Goal: Complete application form: Complete application form

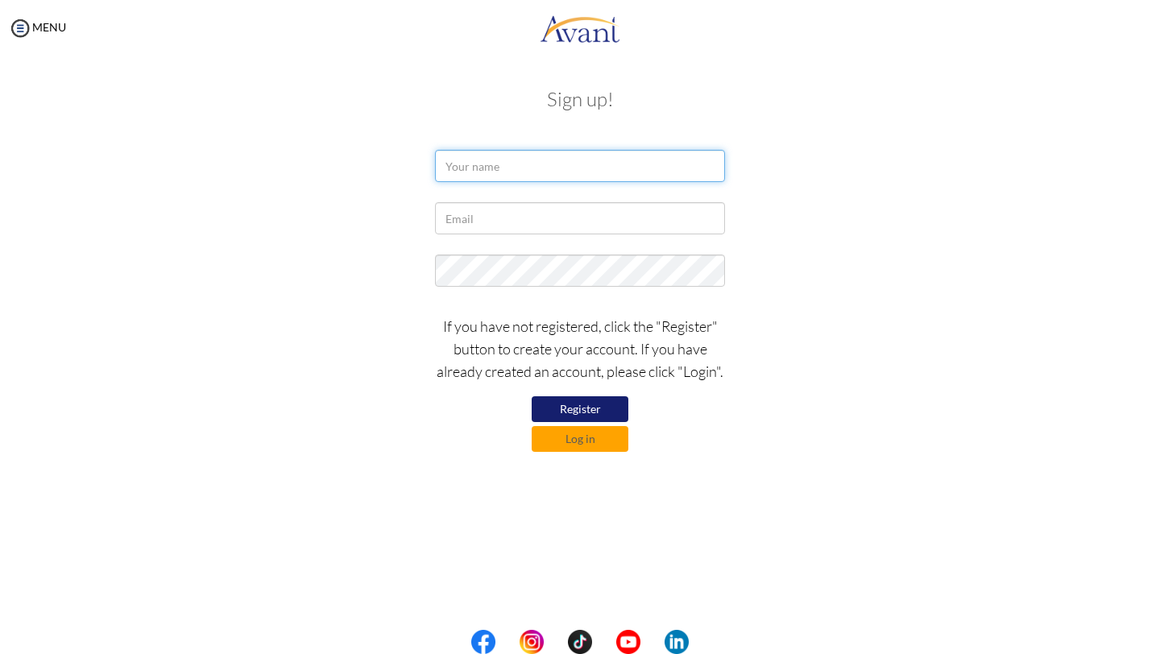
click at [652, 164] on input "text" at bounding box center [580, 166] width 290 height 32
click at [557, 437] on button "Log in" at bounding box center [580, 439] width 97 height 26
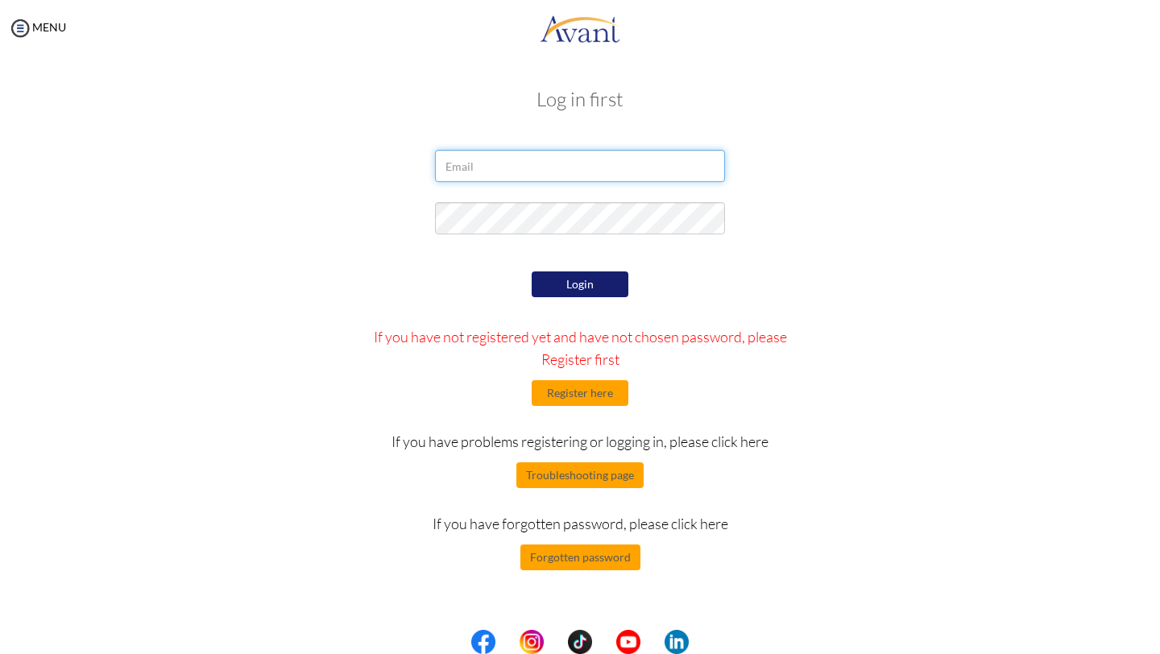
click at [571, 165] on input "email" at bounding box center [580, 166] width 290 height 32
type input "[EMAIL_ADDRESS][DOMAIN_NAME]"
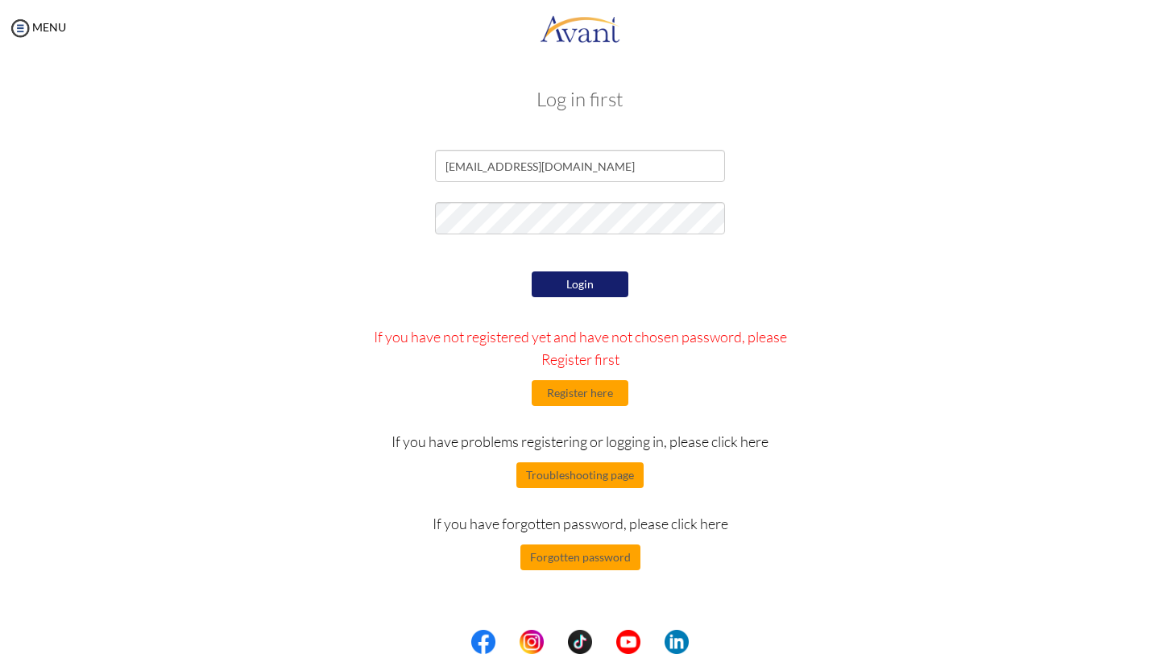
click at [589, 287] on button "Login" at bounding box center [580, 284] width 97 height 26
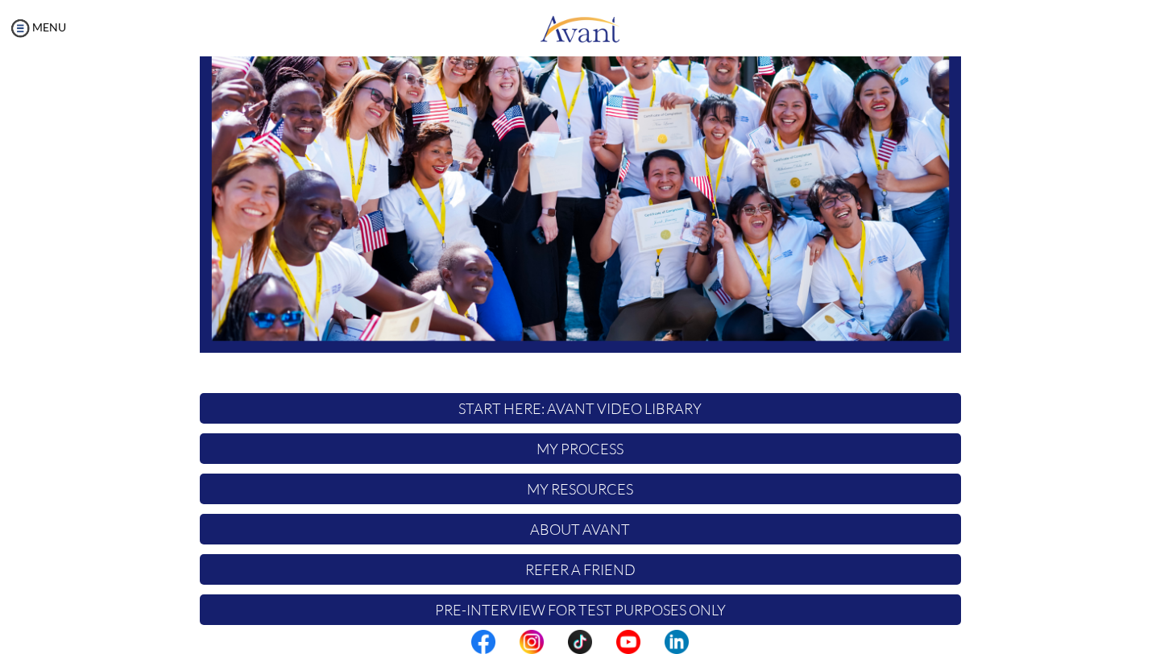
scroll to position [241, 0]
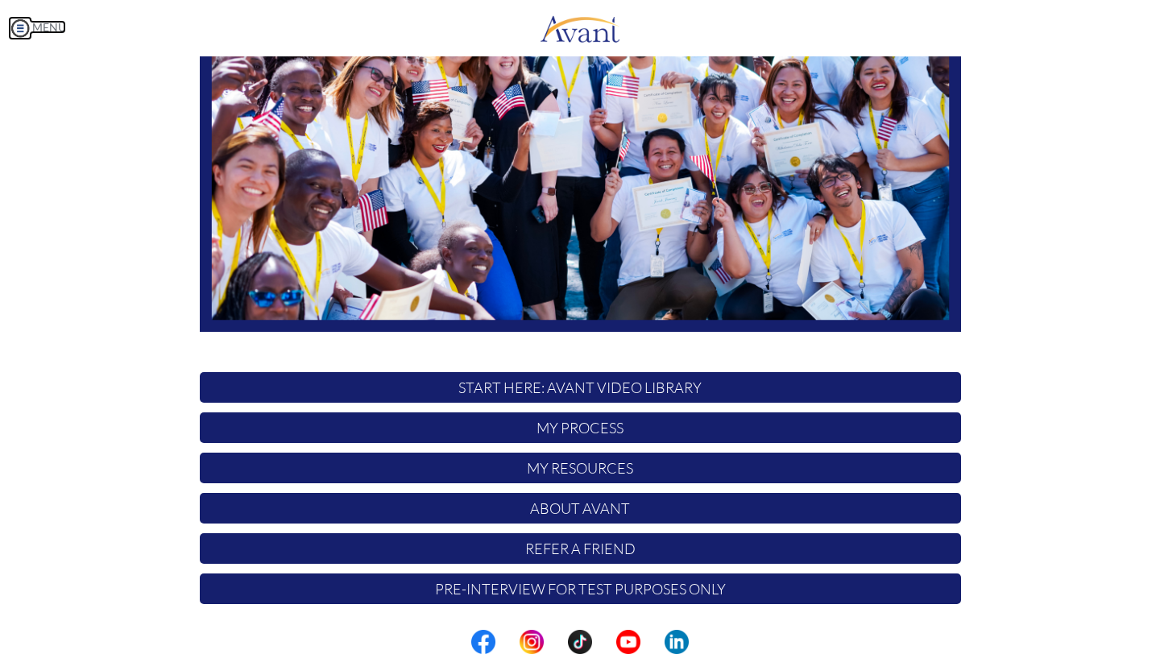
click at [23, 24] on img at bounding box center [20, 28] width 24 height 24
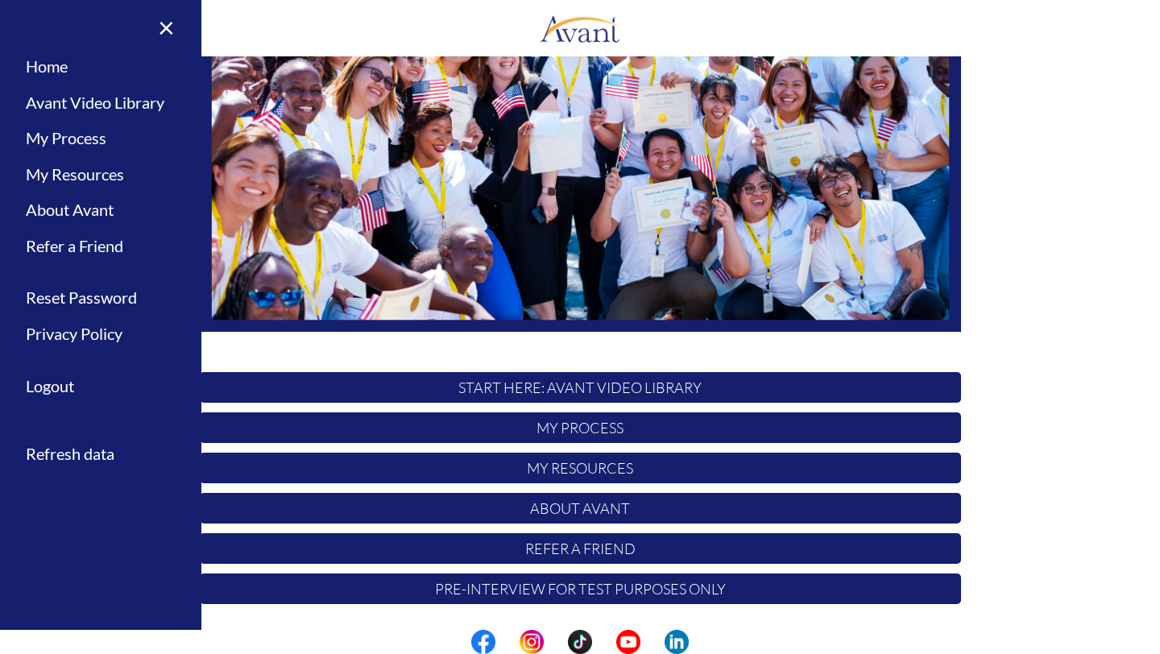
click at [360, 293] on img at bounding box center [580, 118] width 761 height 429
click at [313, 322] on img at bounding box center [580, 118] width 761 height 429
click at [166, 30] on link "×" at bounding box center [156, 27] width 49 height 54
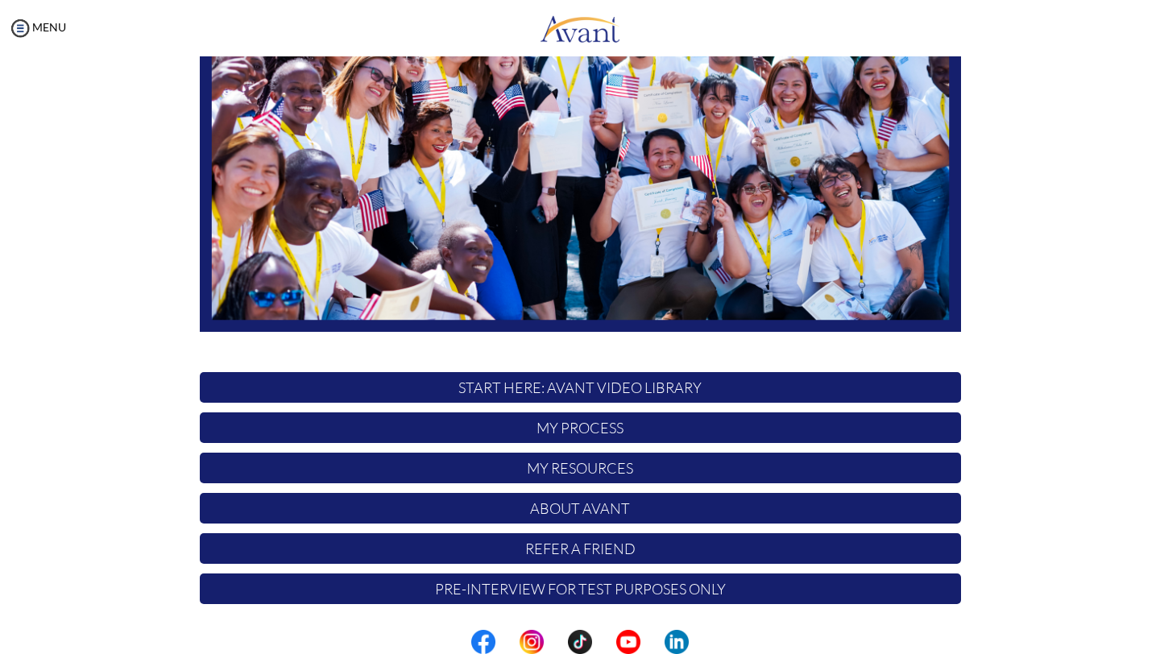
click at [512, 419] on p "My Process" at bounding box center [580, 427] width 761 height 31
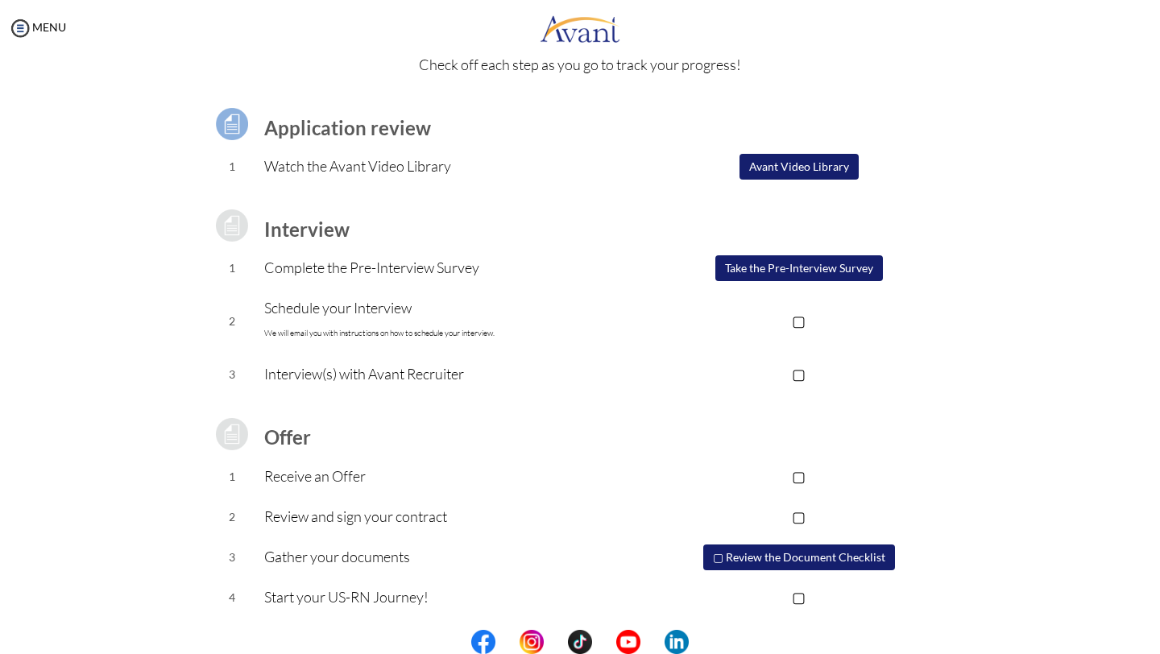
scroll to position [79, 0]
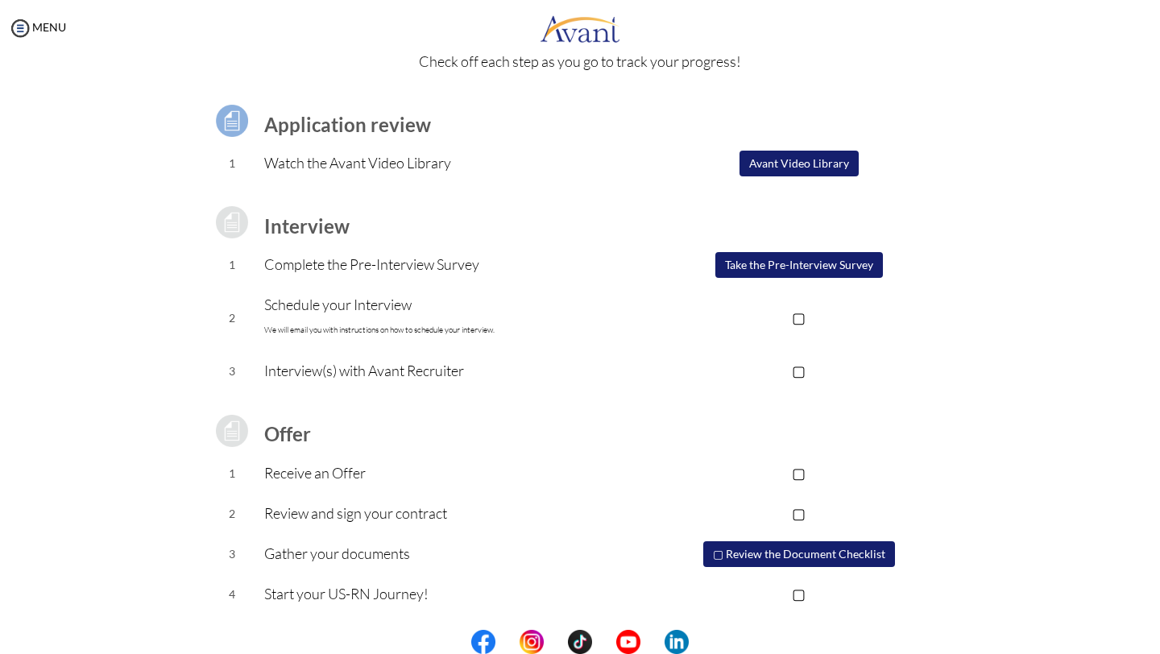
click at [825, 159] on button "Avant Video Library" at bounding box center [798, 164] width 119 height 26
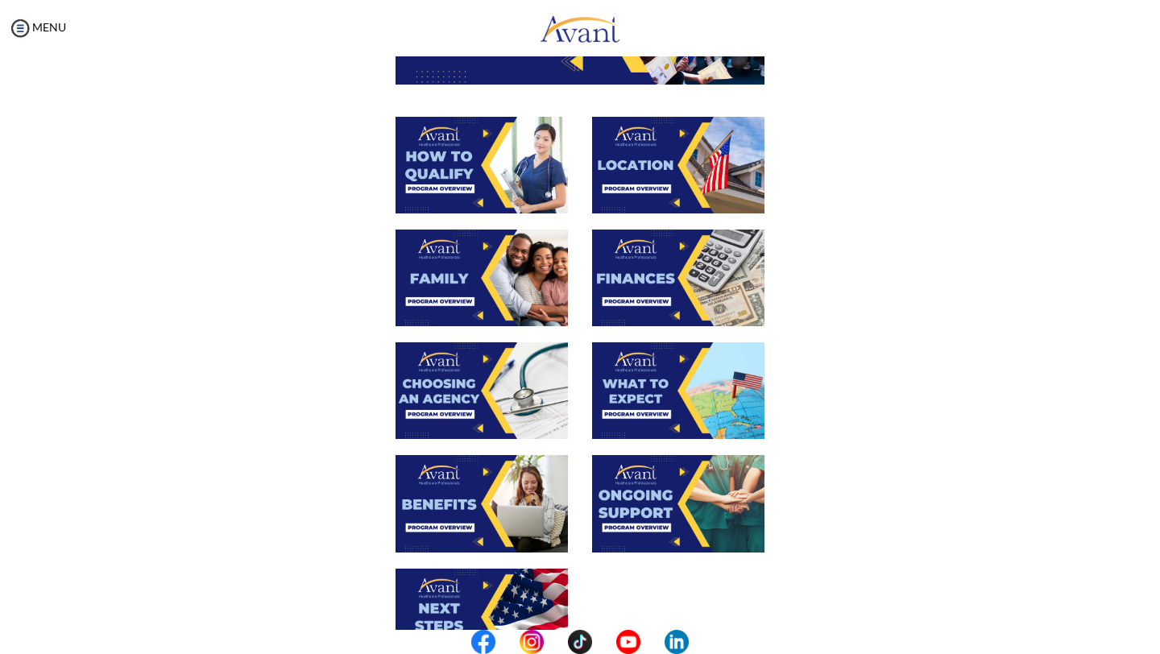
scroll to position [0, 0]
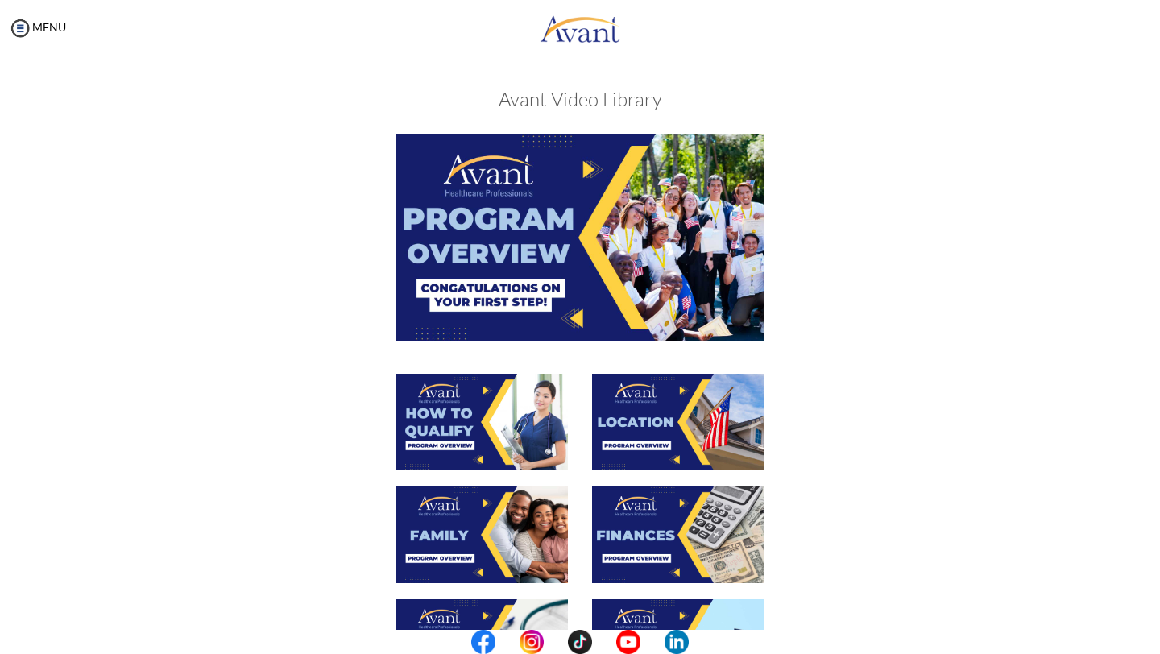
click at [592, 212] on img at bounding box center [580, 237] width 369 height 207
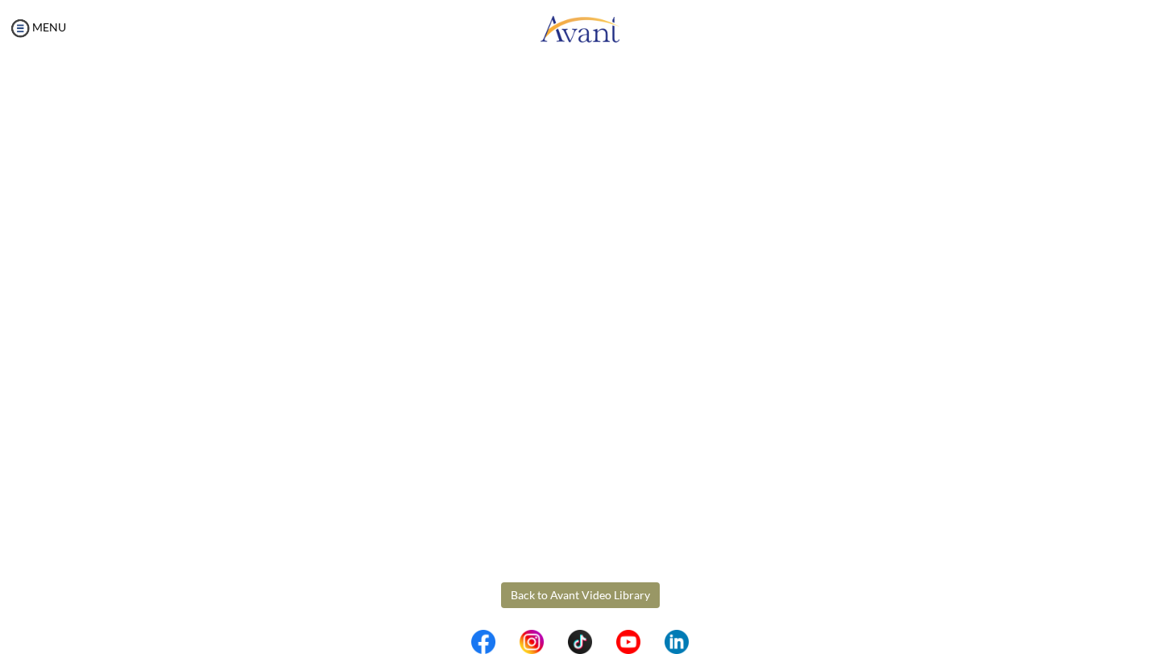
scroll to position [138, 0]
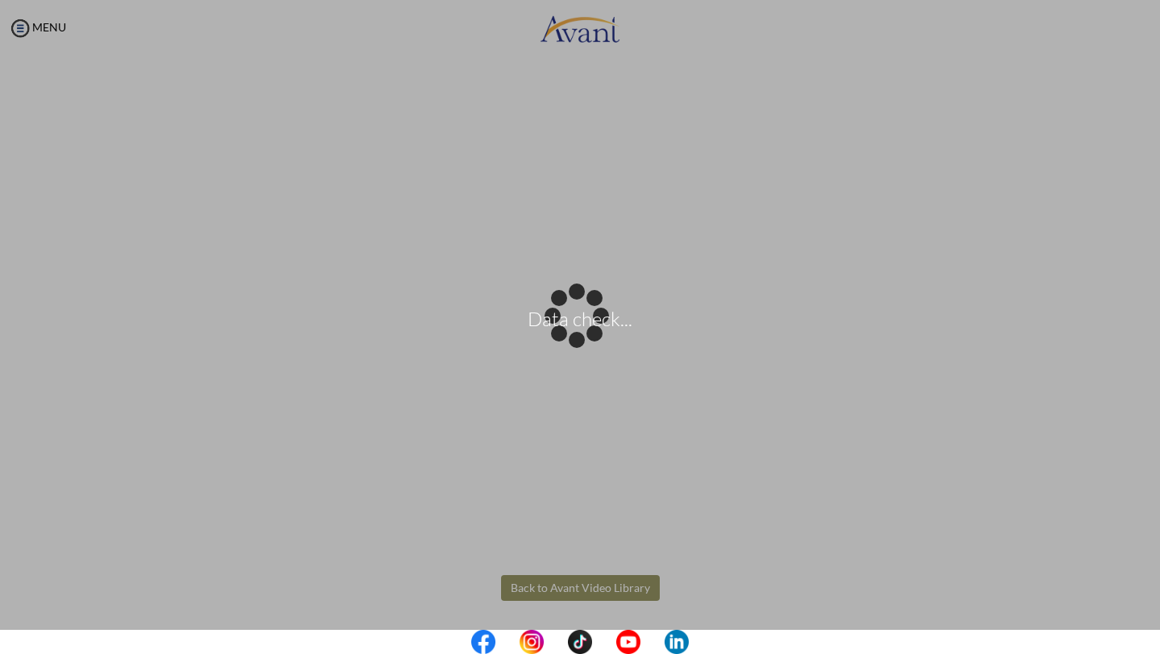
click at [535, 595] on body "Data check... Maintenance break. Please come back in 2 hours. MENU My Status Wh…" at bounding box center [580, 327] width 1160 height 654
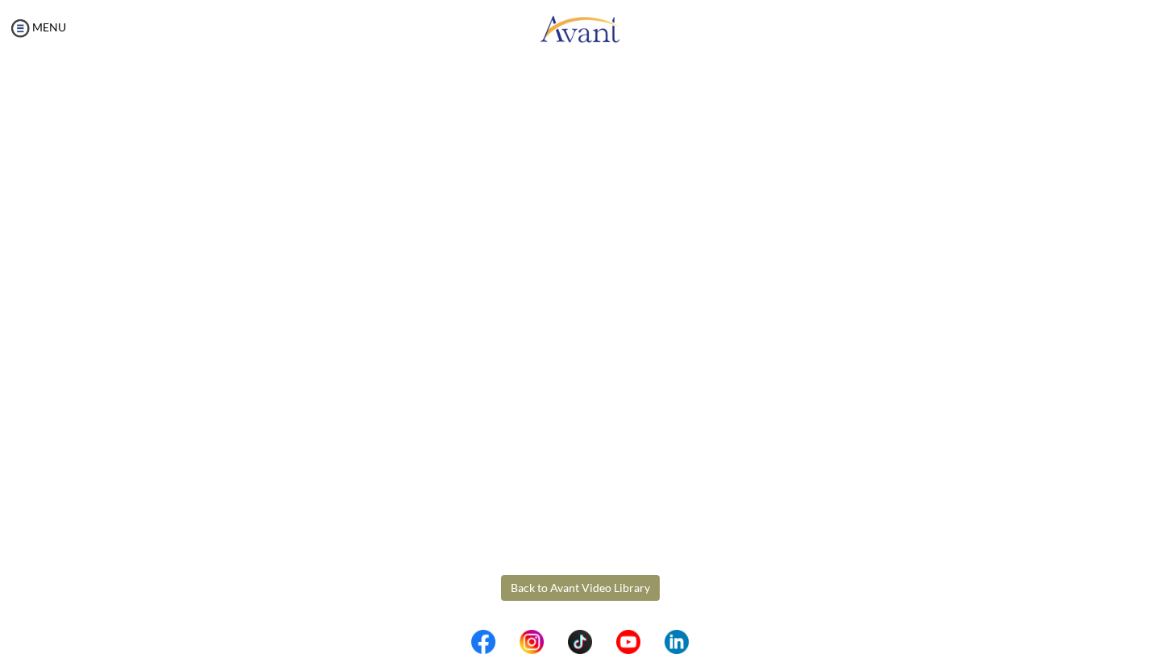
click at [556, 575] on button "Back to Avant Video Library" at bounding box center [580, 588] width 159 height 26
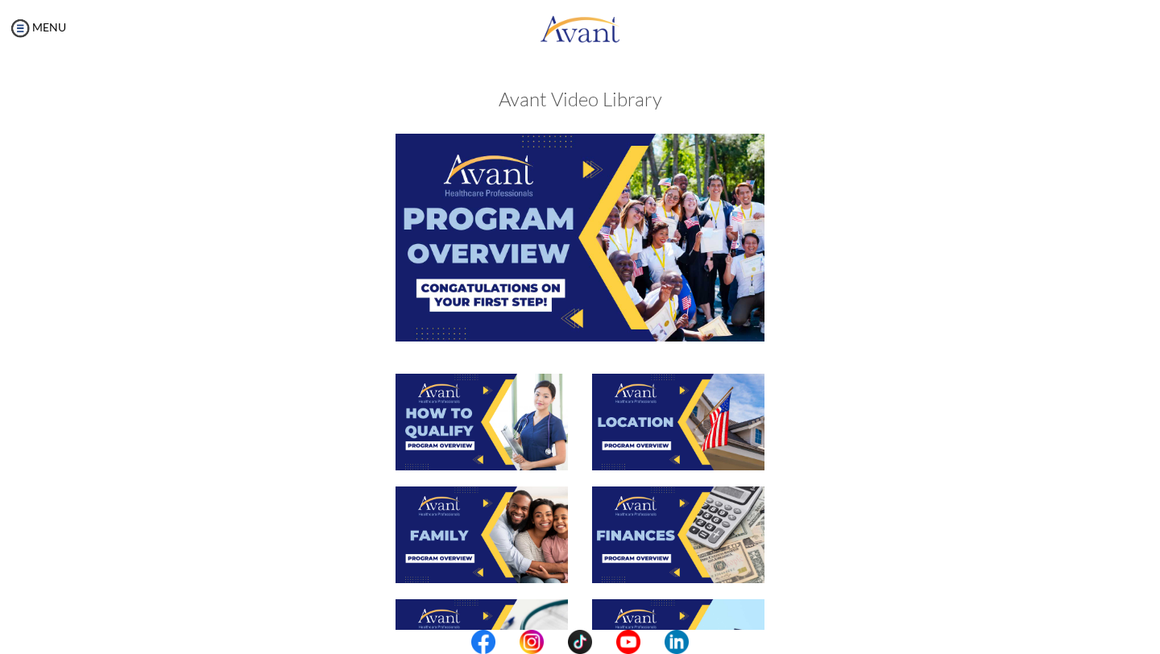
click at [468, 418] on img at bounding box center [482, 422] width 172 height 97
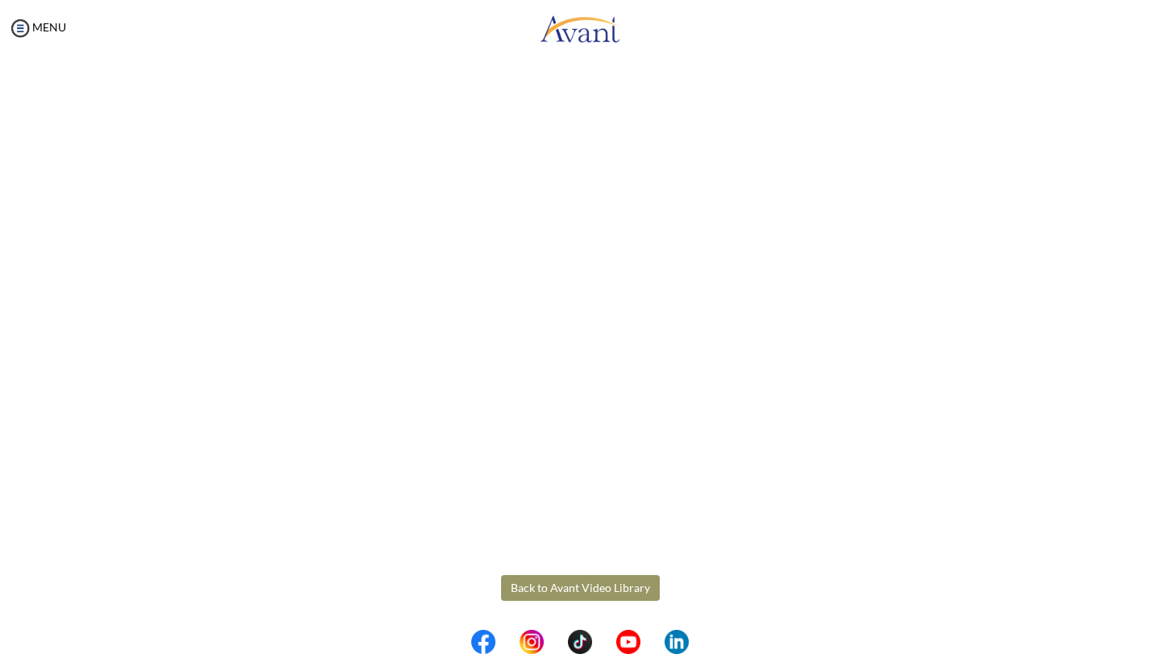
click at [536, 586] on body "Maintenance break. Please come back in 2 hours. MENU My Status What is the next…" at bounding box center [580, 327] width 1160 height 654
click at [560, 588] on button "Back to Avant Video Library" at bounding box center [580, 588] width 159 height 26
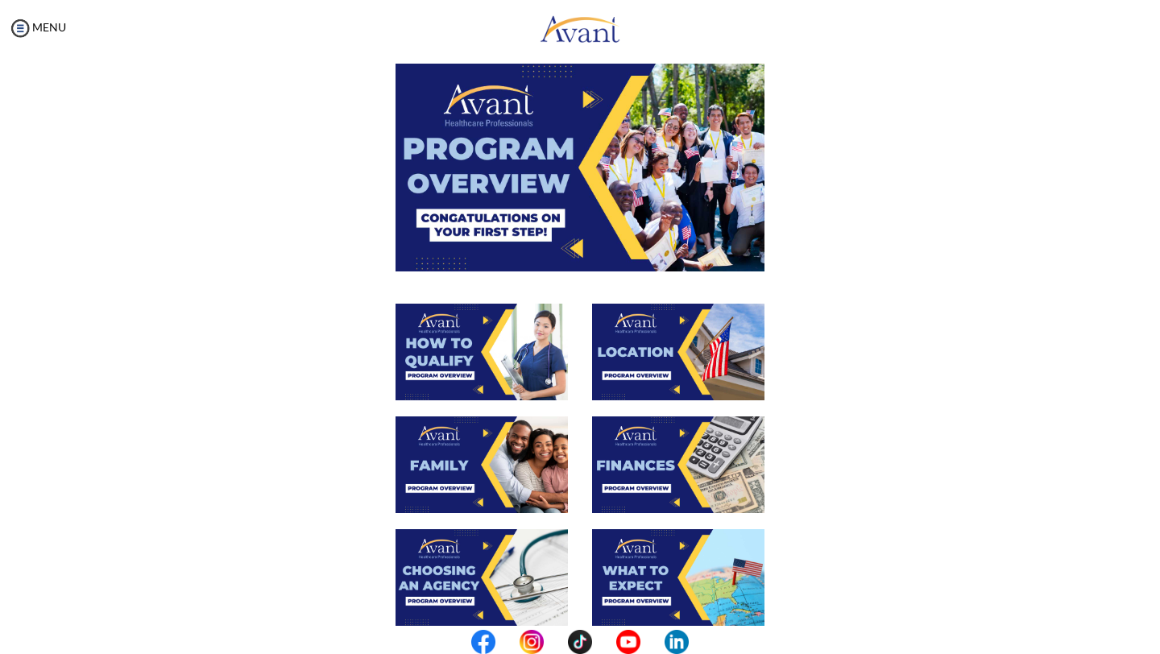
scroll to position [77, 0]
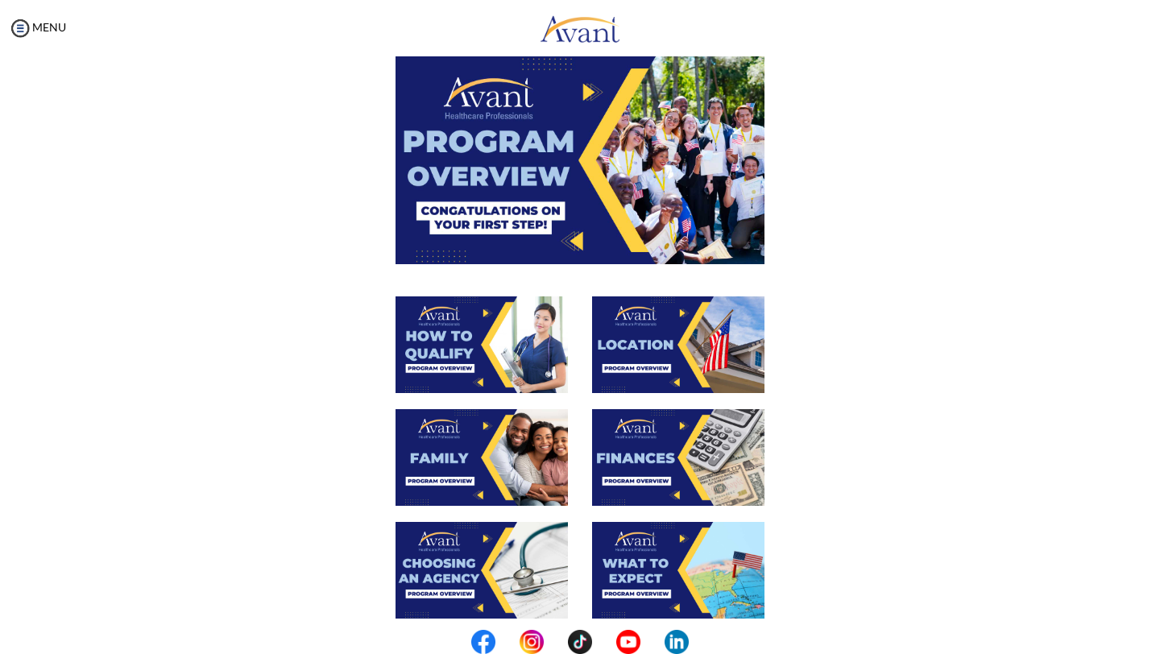
click at [694, 348] on img at bounding box center [678, 344] width 172 height 97
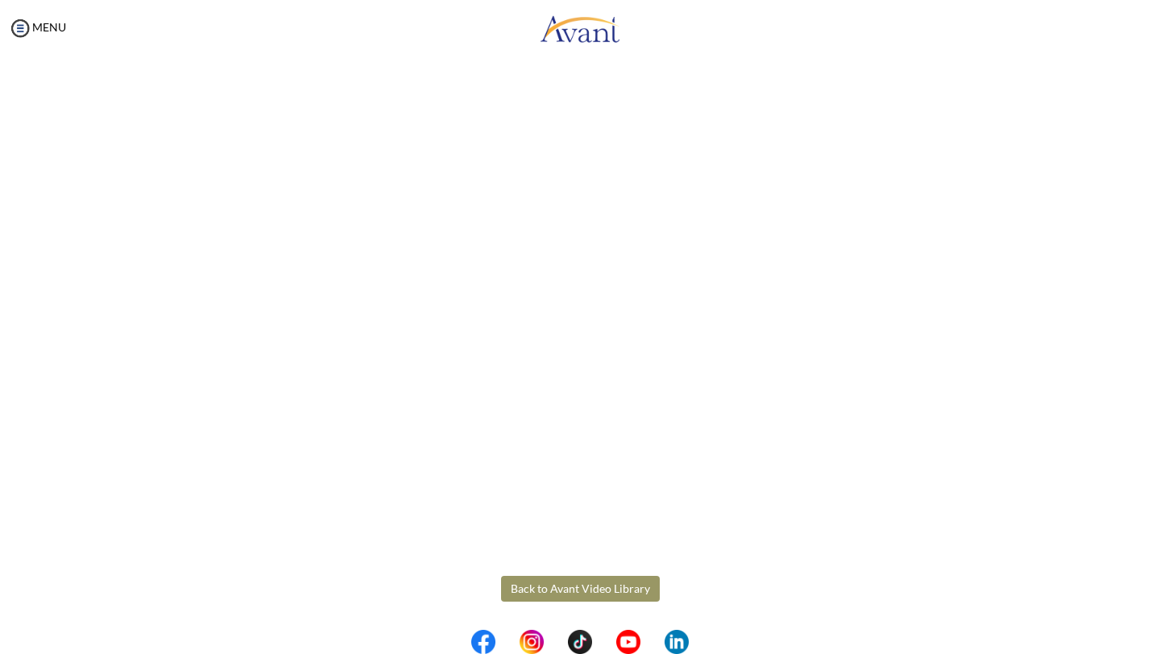
scroll to position [138, 0]
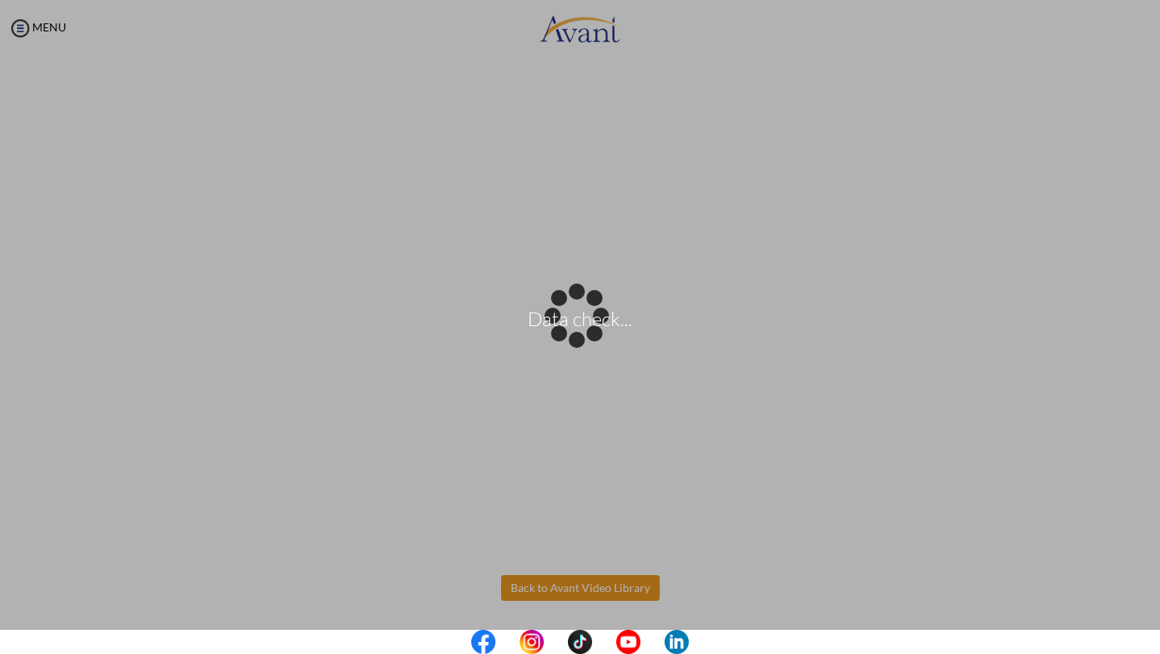
click at [535, 578] on body "Data check... Maintenance break. Please come back in 2 hours. MENU My Status Wh…" at bounding box center [580, 327] width 1160 height 654
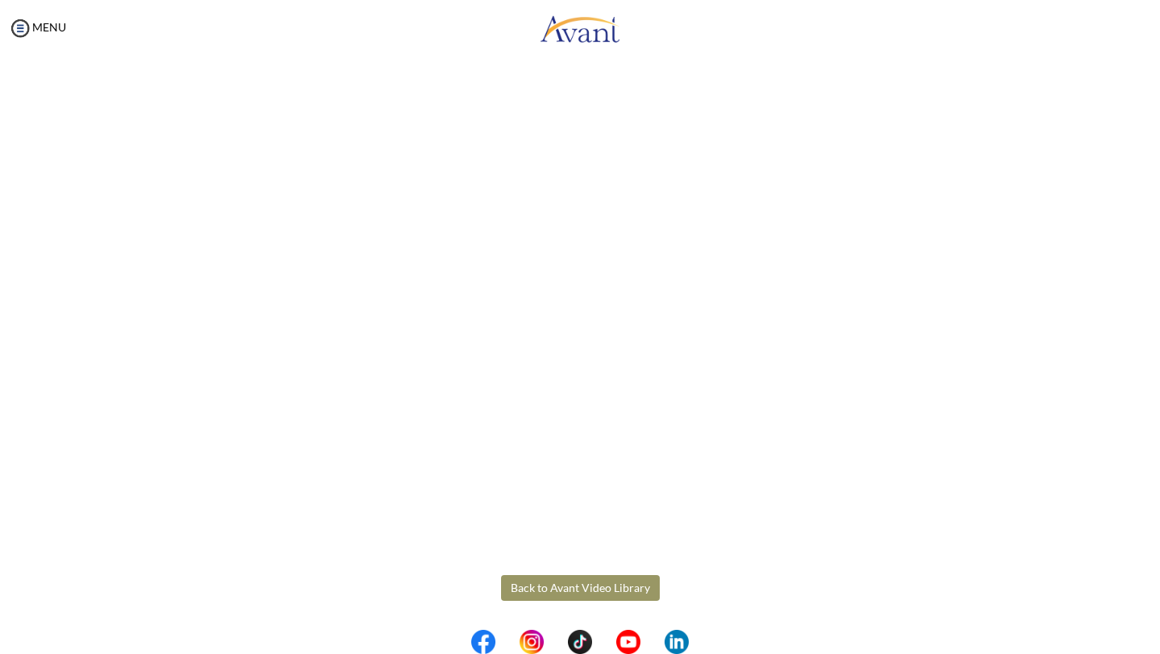
click at [534, 583] on button "Back to Avant Video Library" at bounding box center [580, 588] width 159 height 26
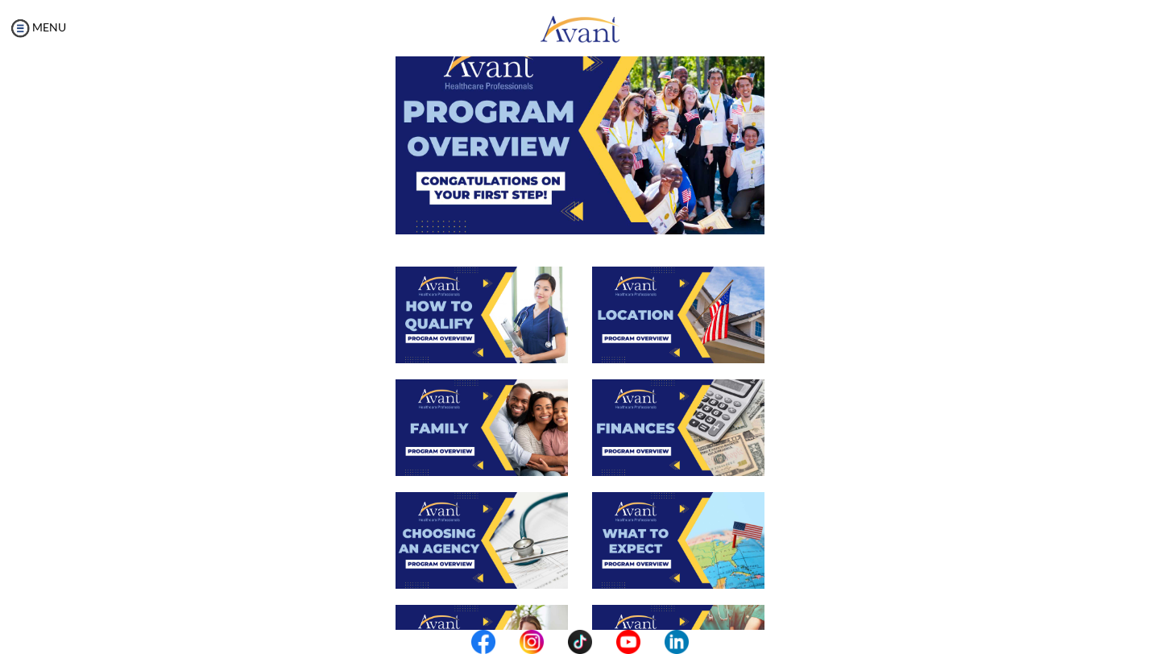
scroll to position [108, 0]
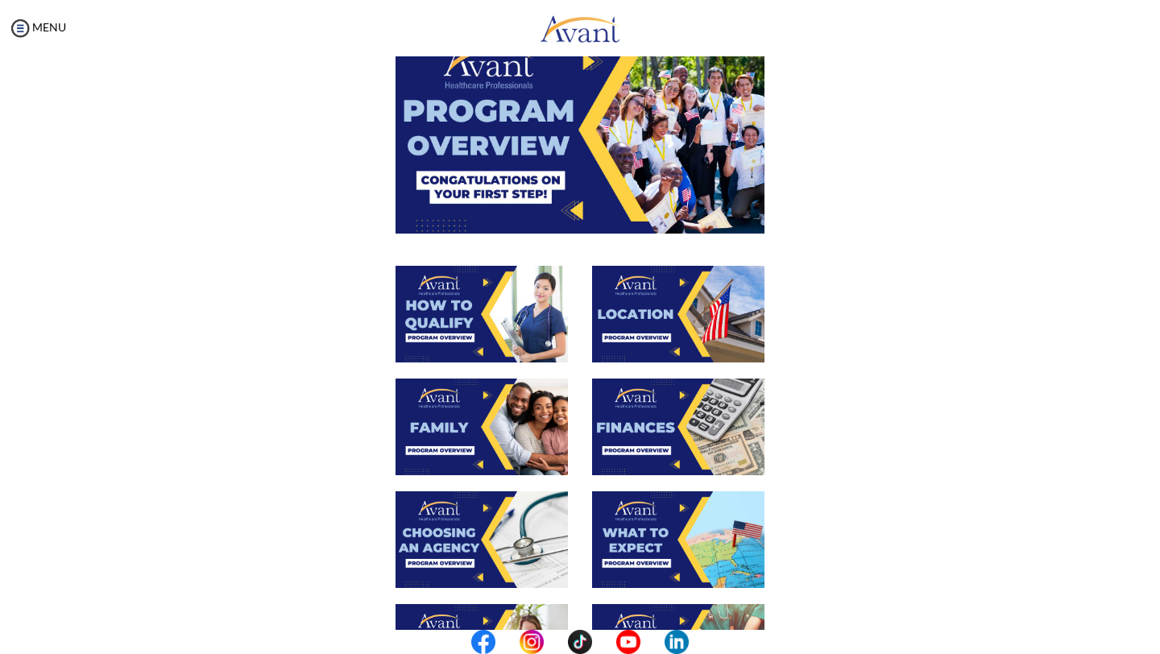
click at [486, 433] on img at bounding box center [482, 427] width 172 height 97
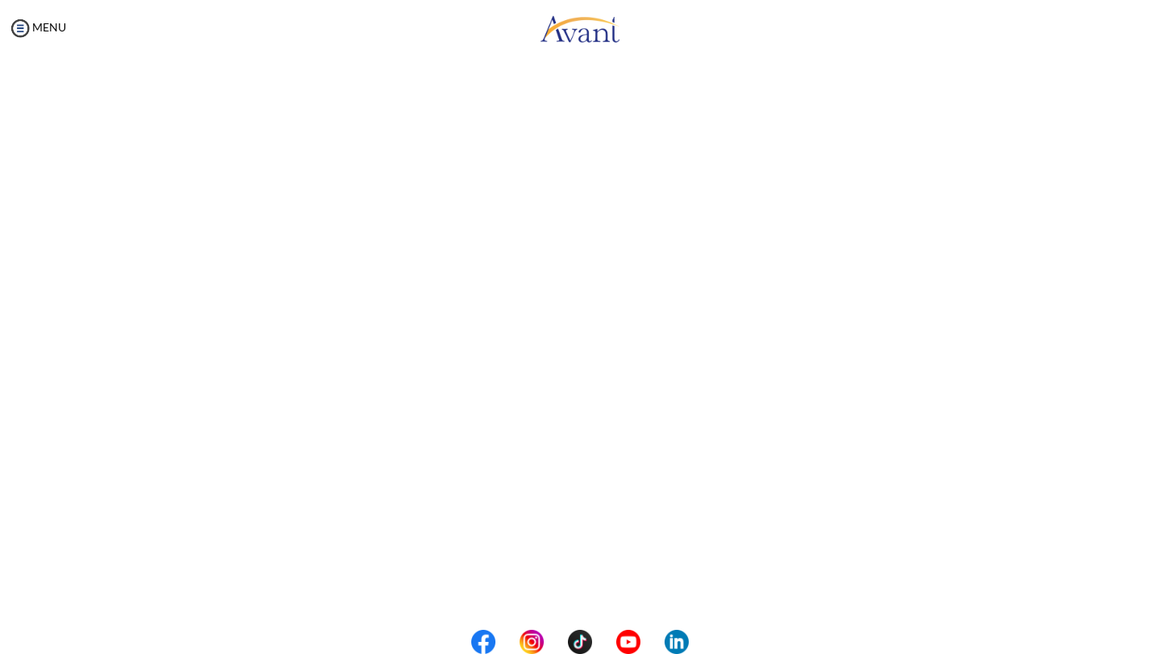
scroll to position [310, 0]
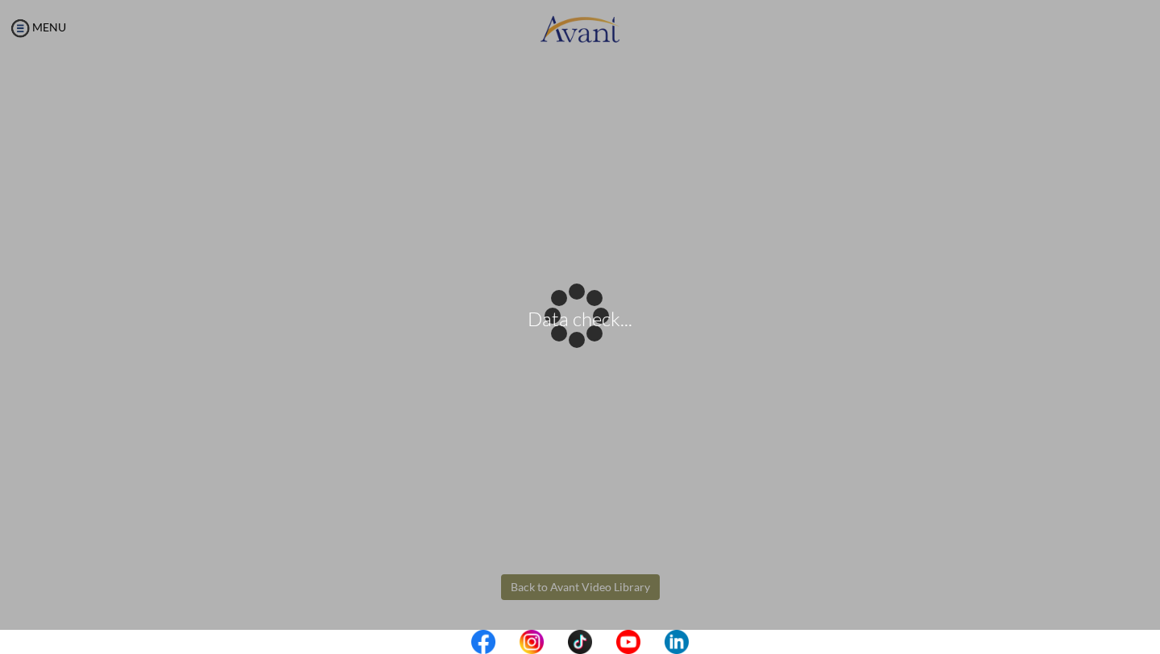
click at [532, 597] on body "Data check... Maintenance break. Please come back in 2 hours. MENU My Status Wh…" at bounding box center [580, 327] width 1160 height 654
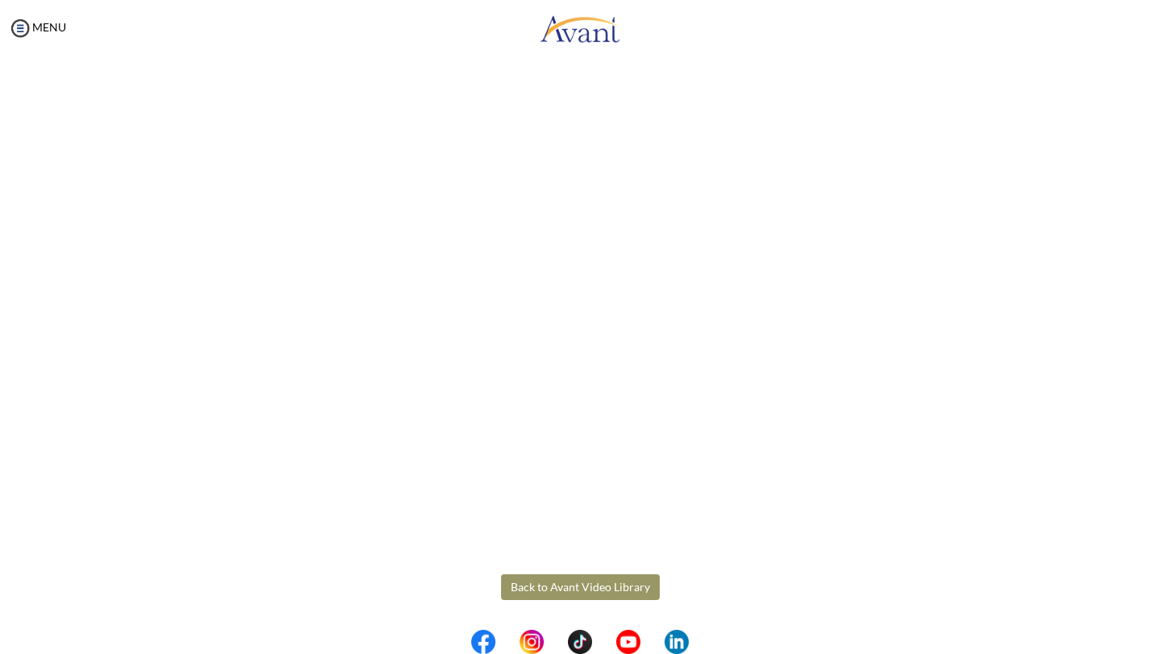
click at [524, 581] on button "Back to Avant Video Library" at bounding box center [580, 587] width 159 height 26
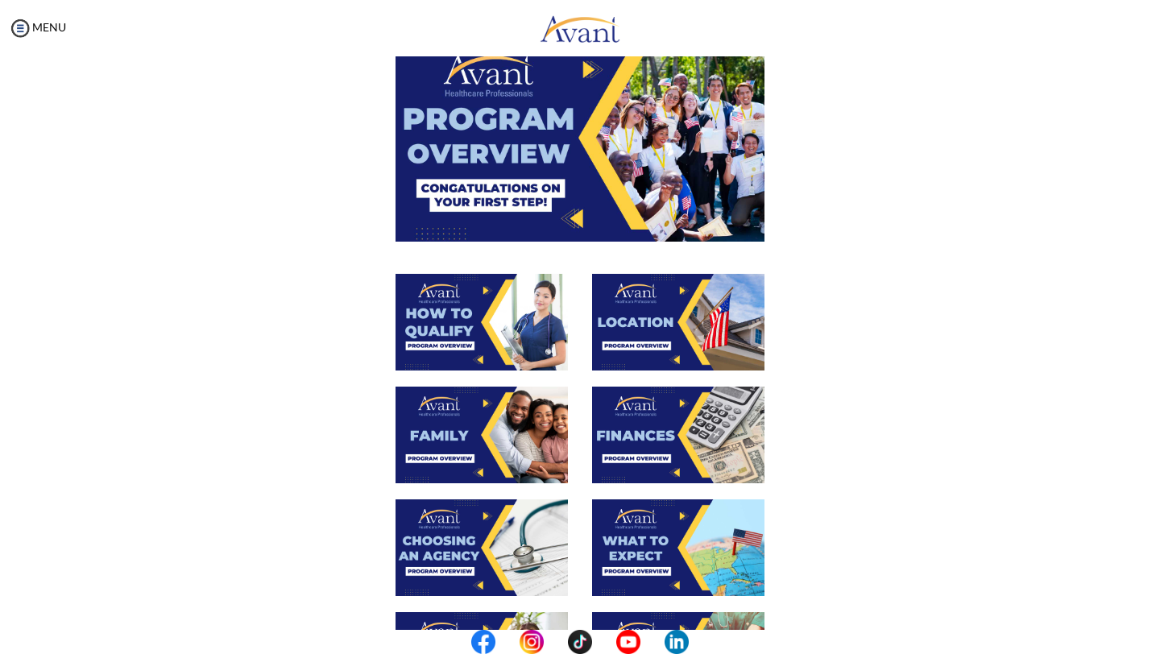
scroll to position [103, 0]
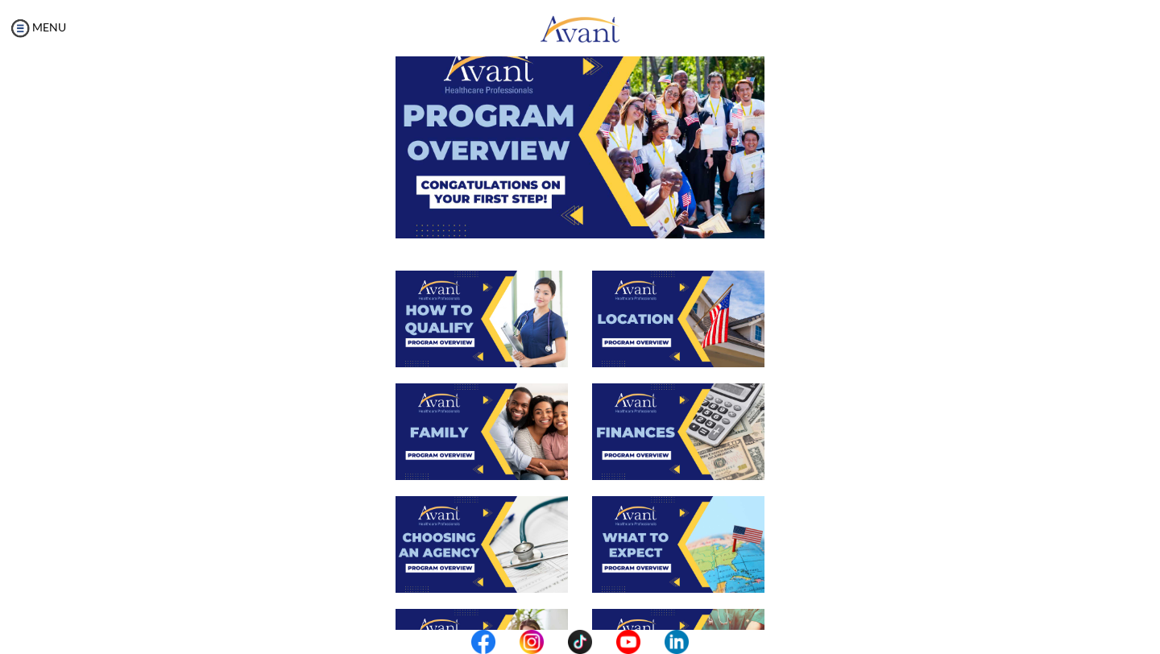
click at [627, 419] on img at bounding box center [678, 431] width 172 height 97
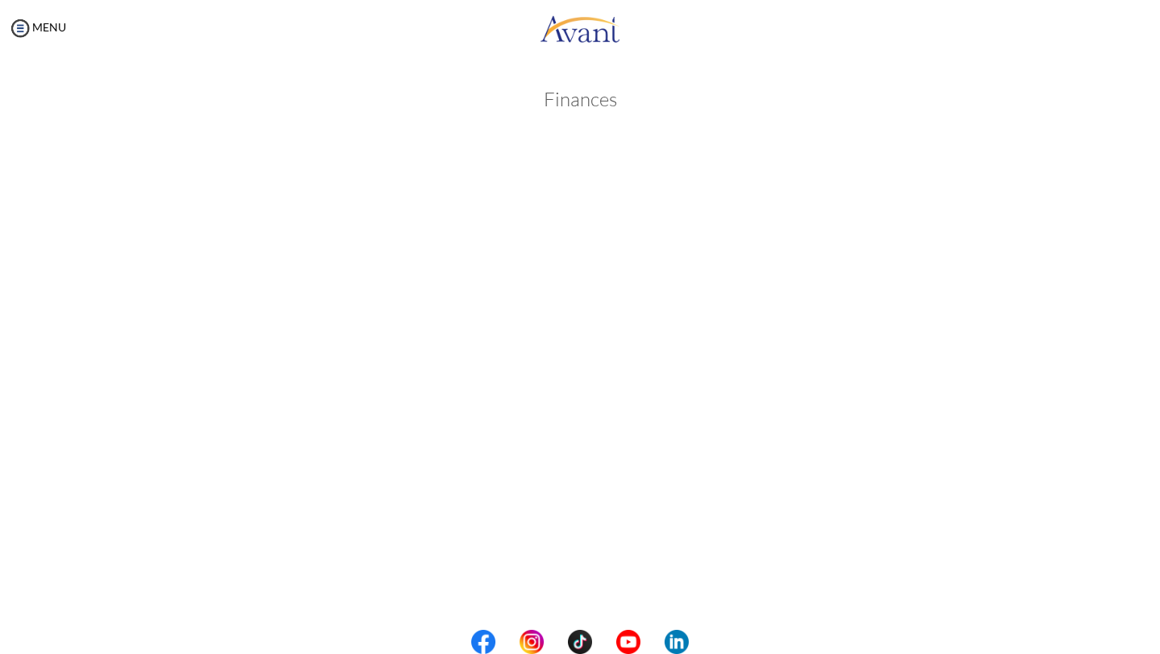
scroll to position [138, 0]
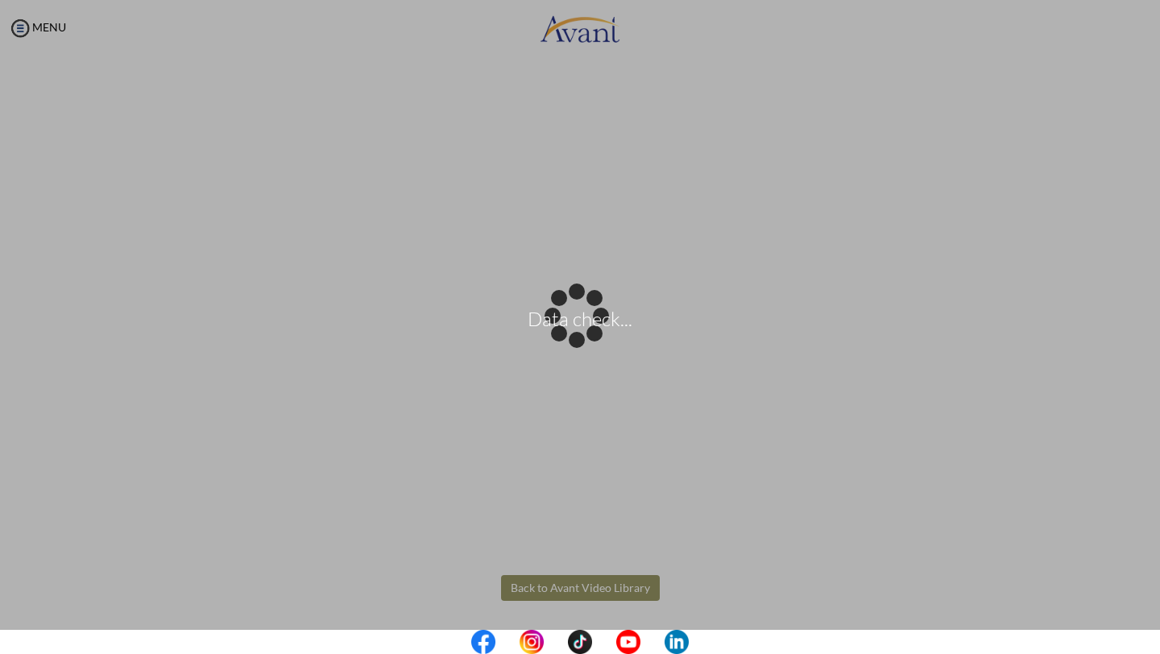
click at [559, 591] on body "Data check... Maintenance break. Please come back in 2 hours. MENU My Status Wh…" at bounding box center [580, 327] width 1160 height 654
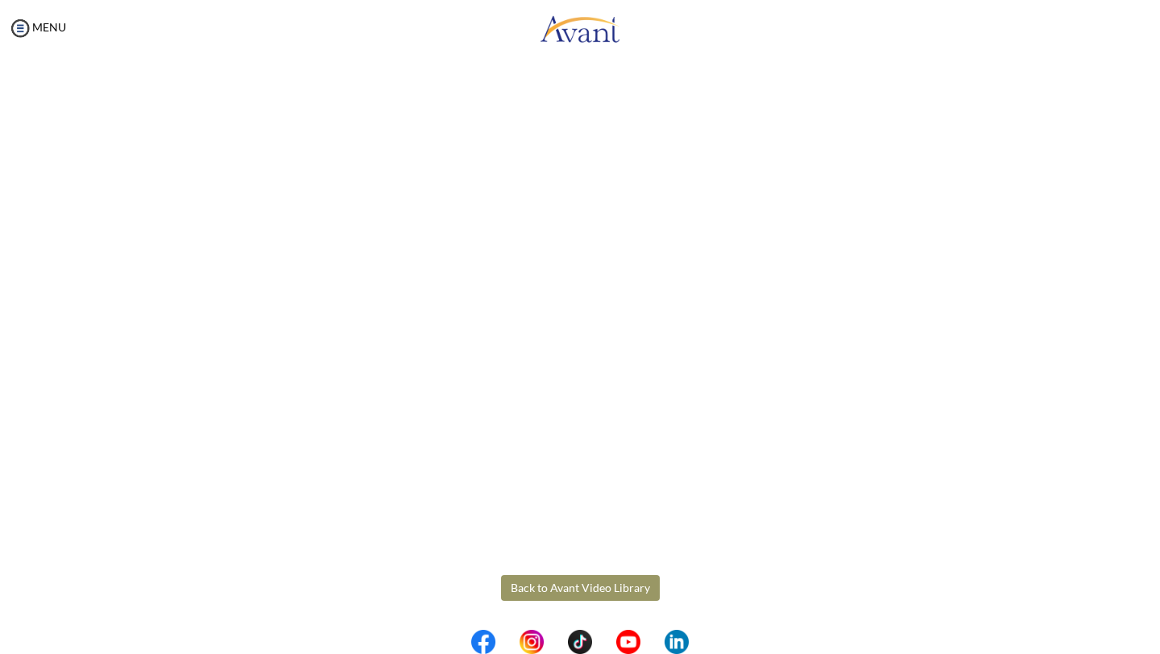
click at [563, 586] on button "Back to Avant Video Library" at bounding box center [580, 588] width 159 height 26
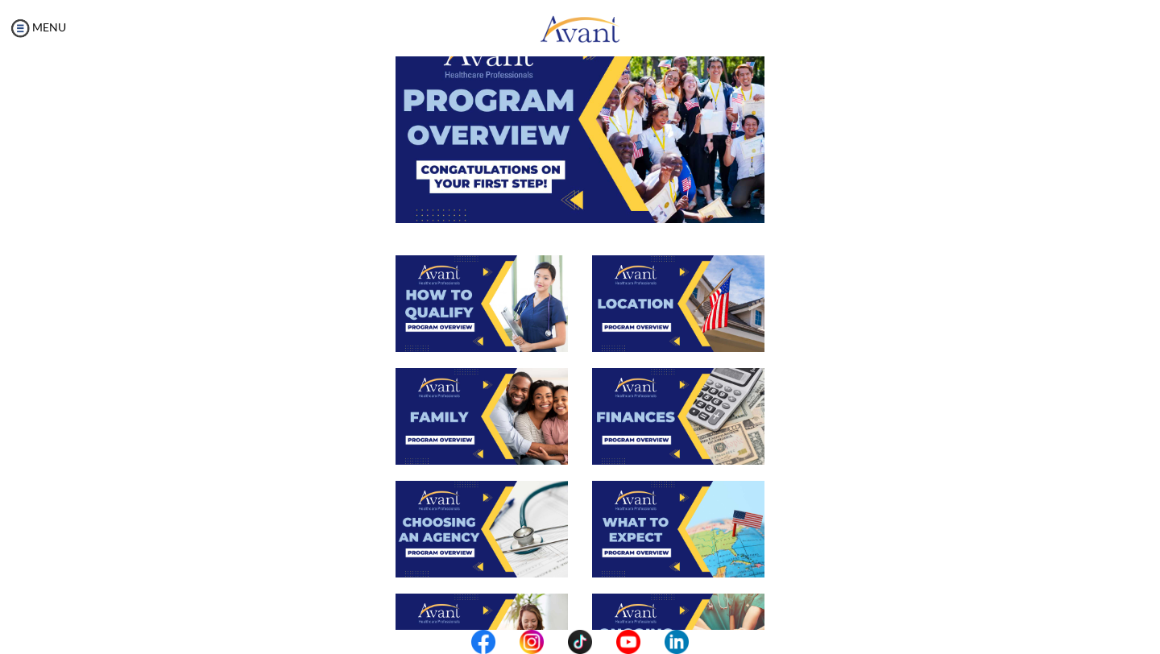
scroll to position [137, 0]
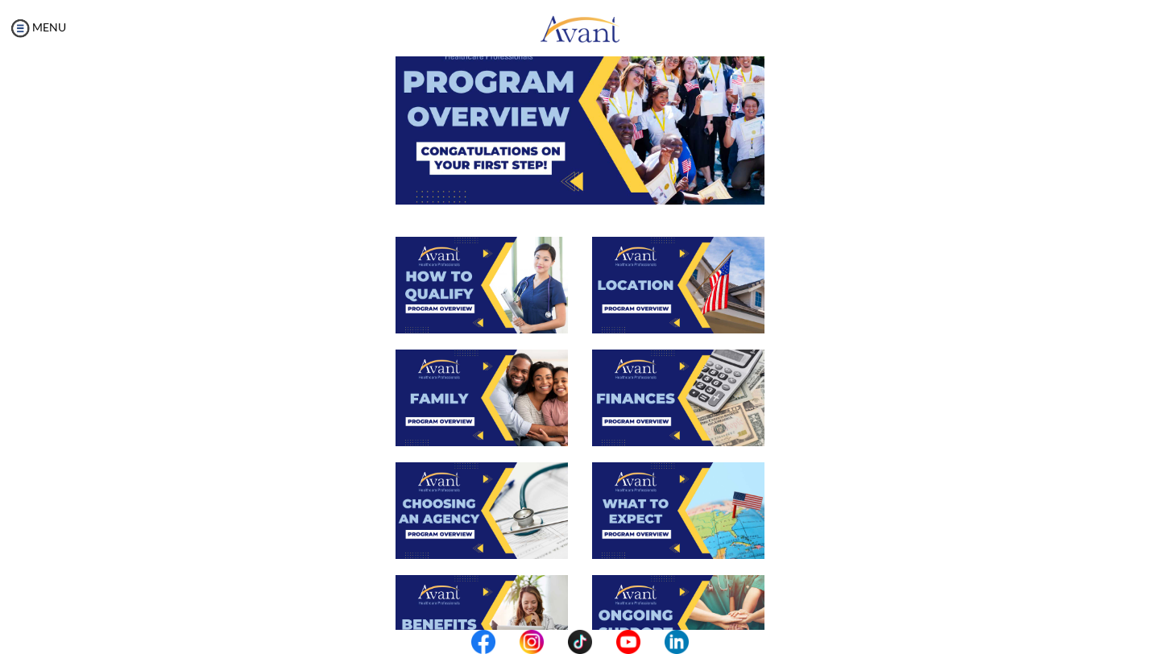
click at [438, 524] on img at bounding box center [482, 510] width 172 height 97
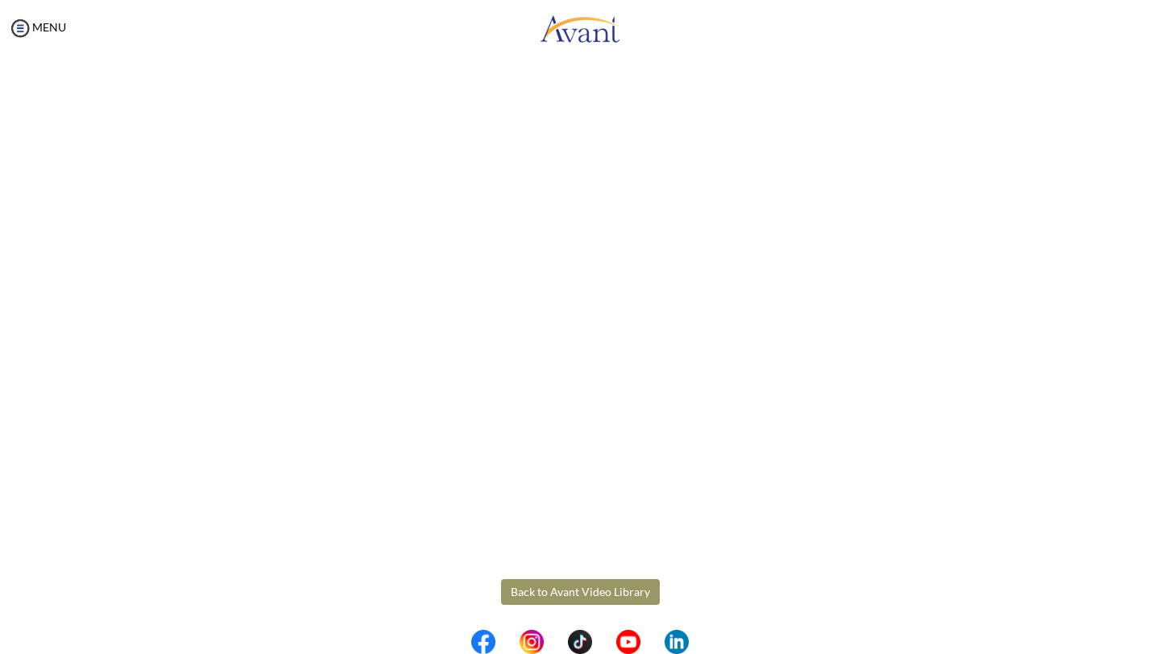
scroll to position [310, 0]
click at [573, 587] on body "Maintenance break. Please come back in 2 hours. MENU My Status What is the next…" at bounding box center [580, 327] width 1160 height 654
click at [584, 589] on button "Back to Avant Video Library" at bounding box center [580, 587] width 159 height 26
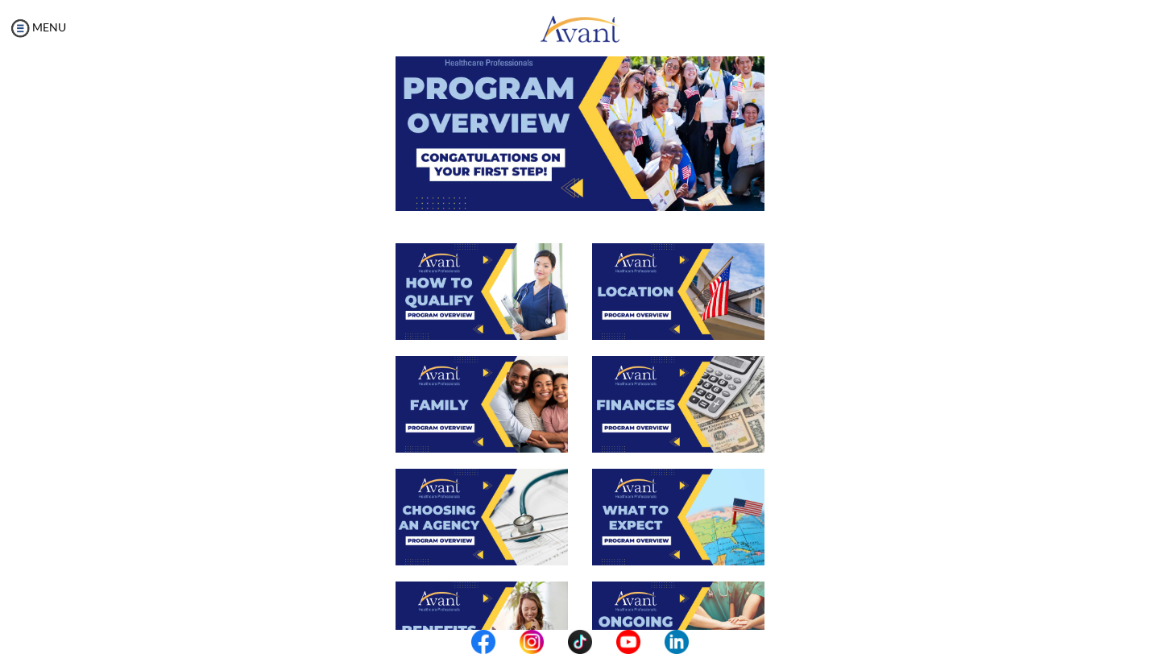
scroll to position [147, 0]
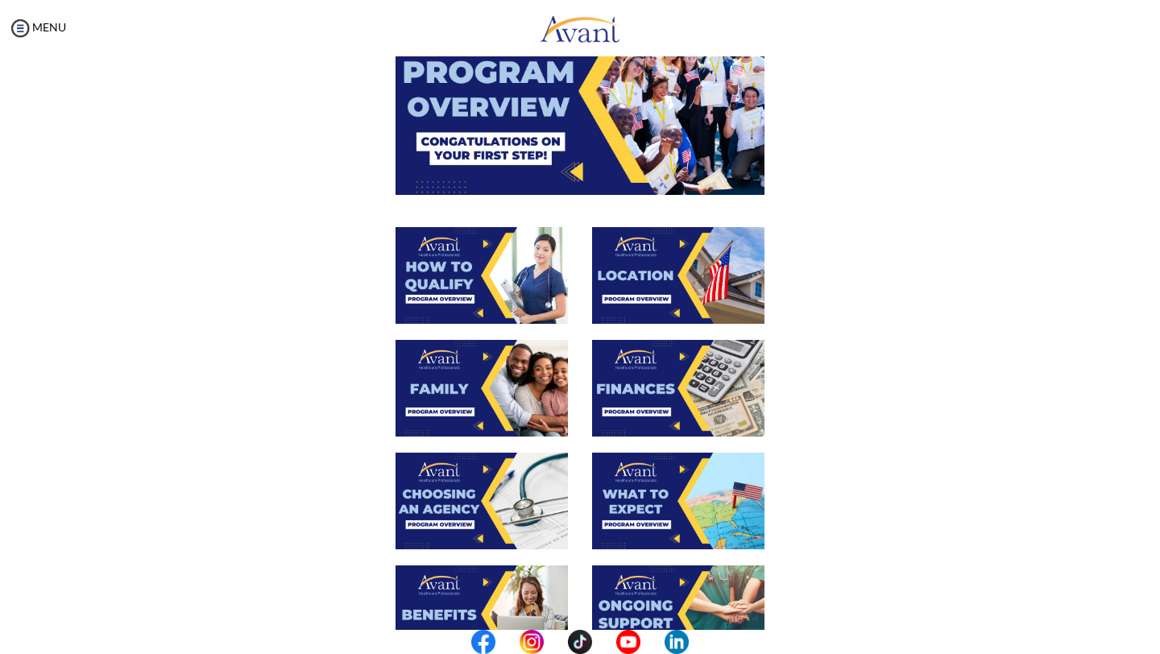
click at [654, 487] on img at bounding box center [678, 501] width 172 height 97
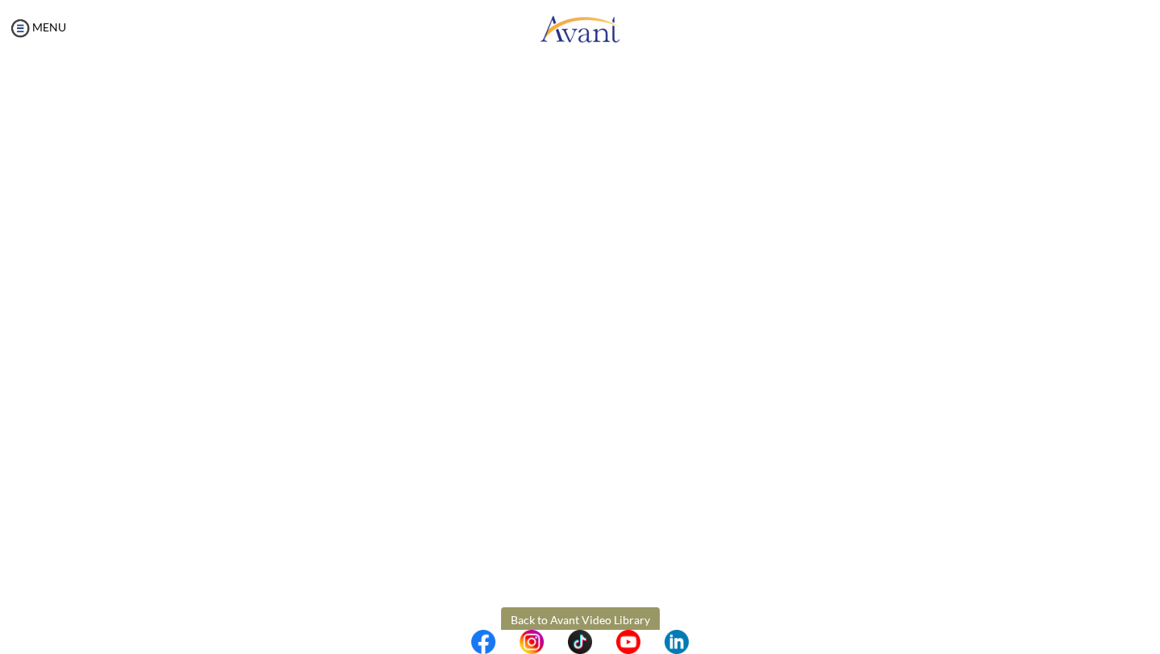
scroll to position [275, 0]
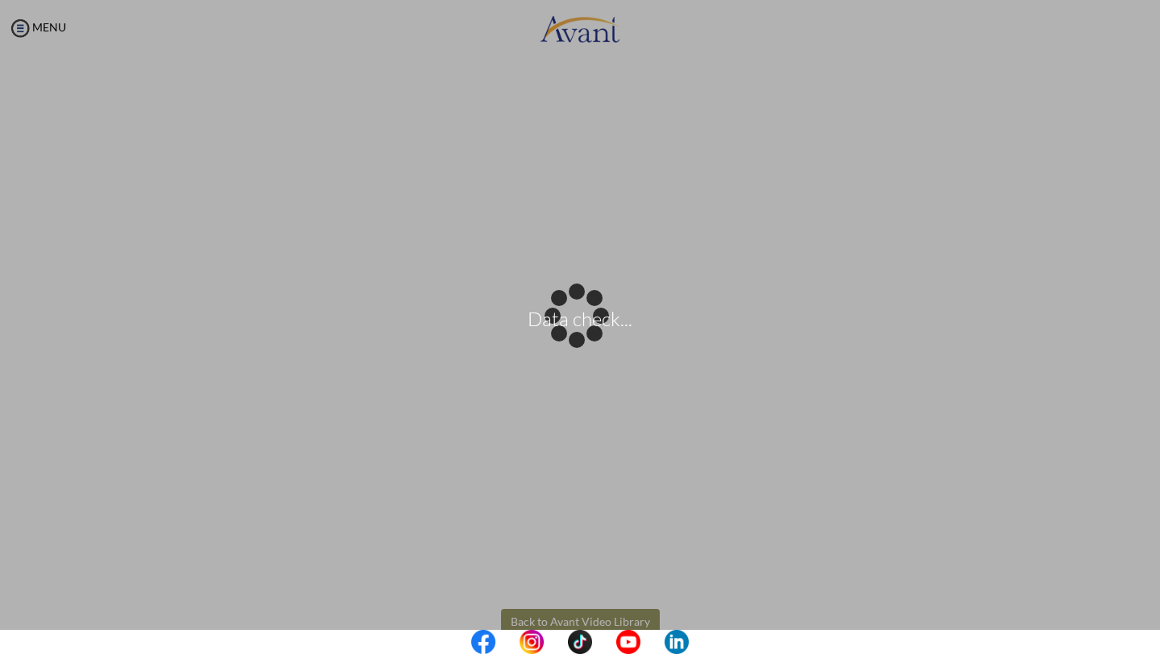
click at [518, 615] on body "Data check... Maintenance break. Please come back in 2 hours. MENU My Status Wh…" at bounding box center [580, 327] width 1160 height 654
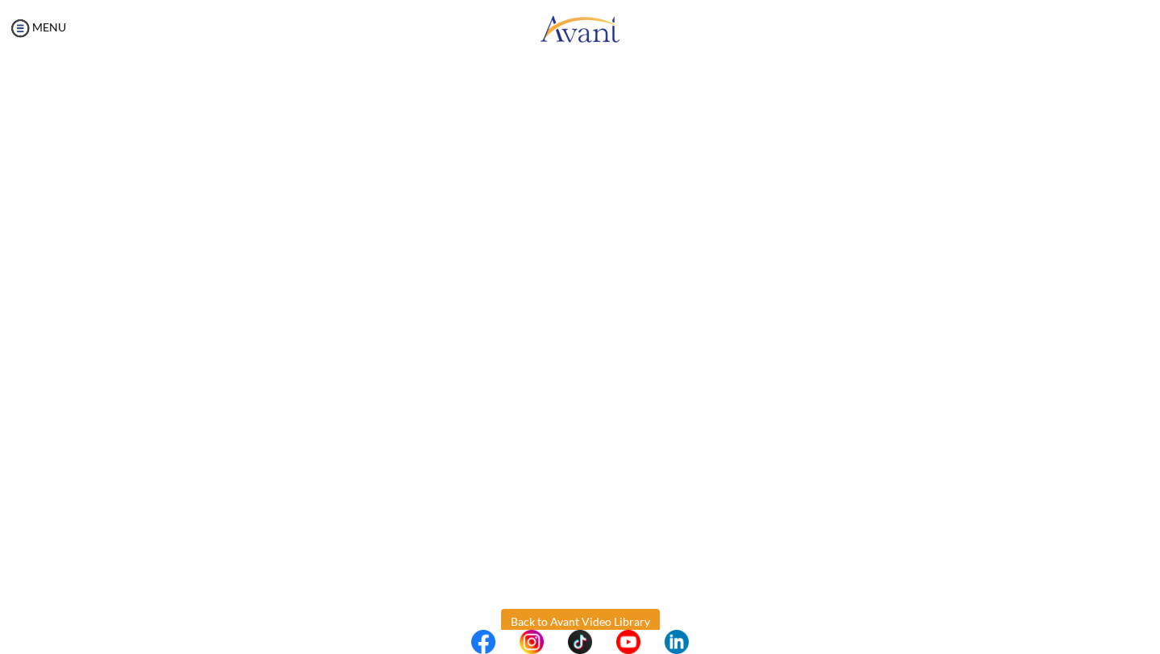
scroll to position [310, 0]
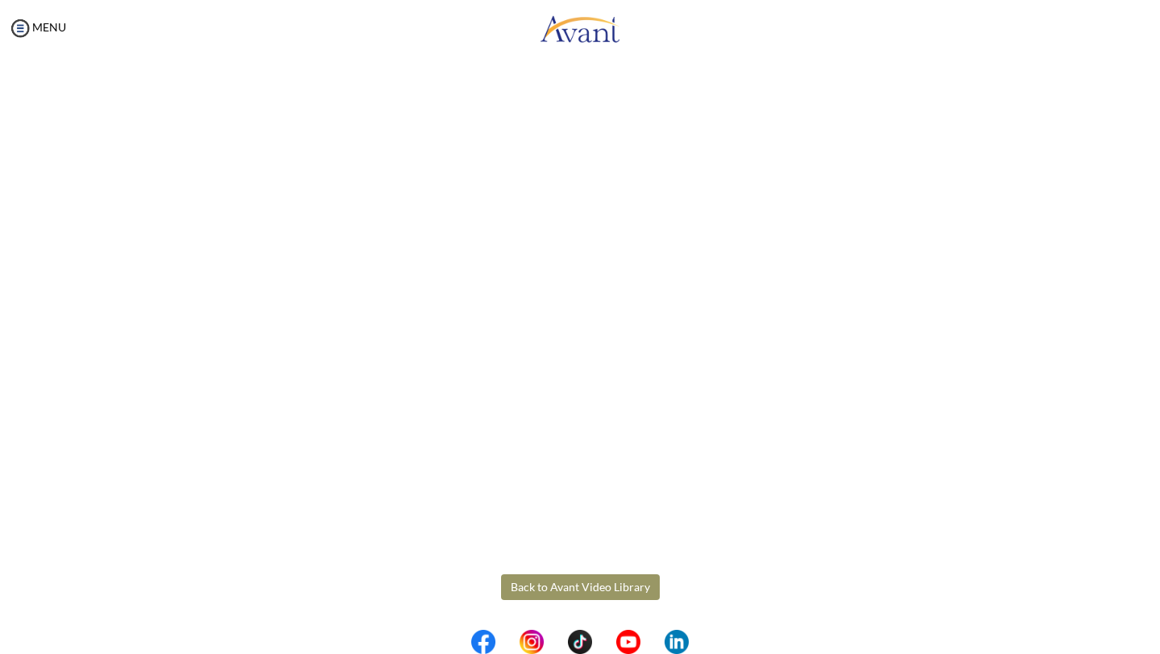
click at [544, 584] on button "Back to Avant Video Library" at bounding box center [580, 587] width 159 height 26
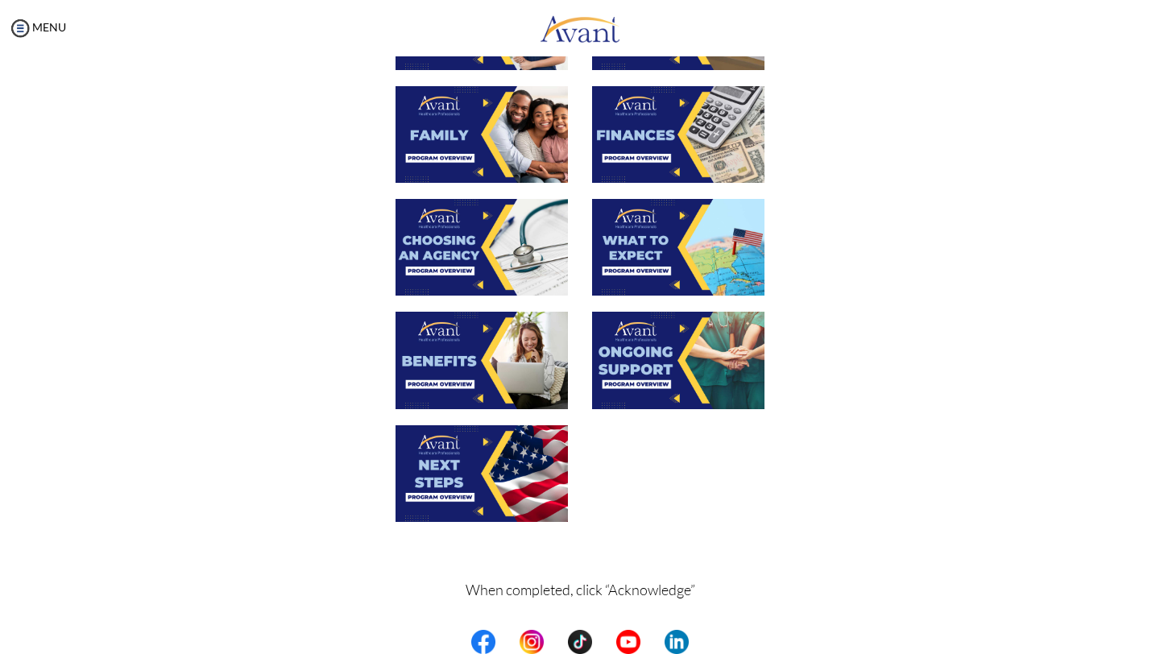
scroll to position [402, 0]
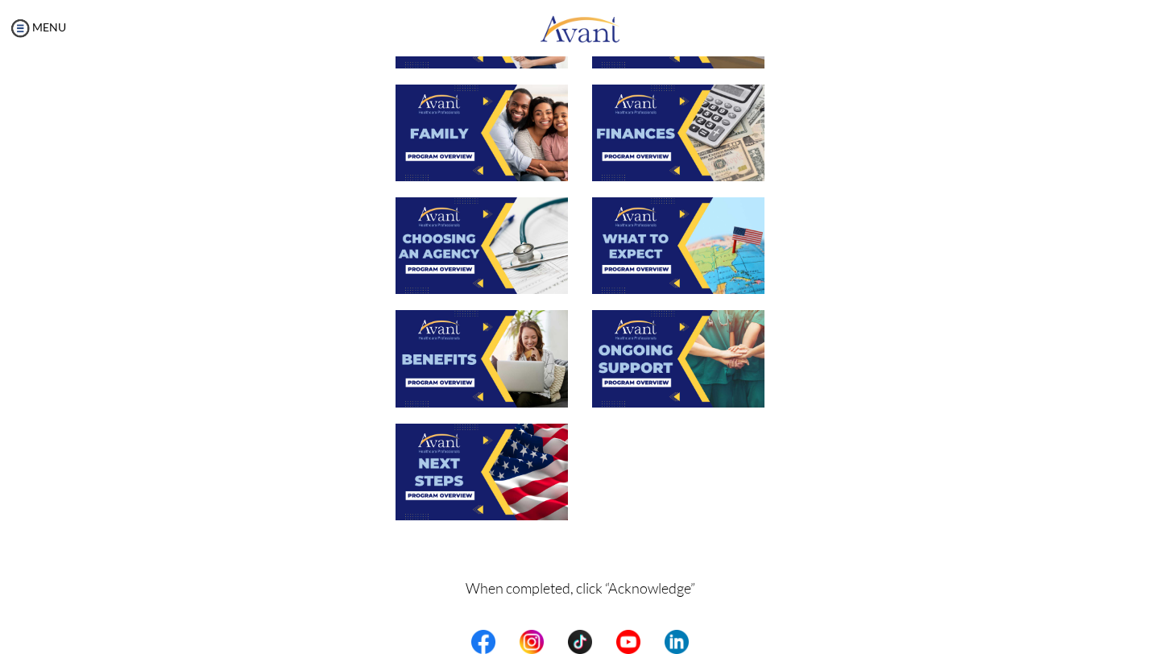
click at [519, 344] on img at bounding box center [482, 358] width 172 height 97
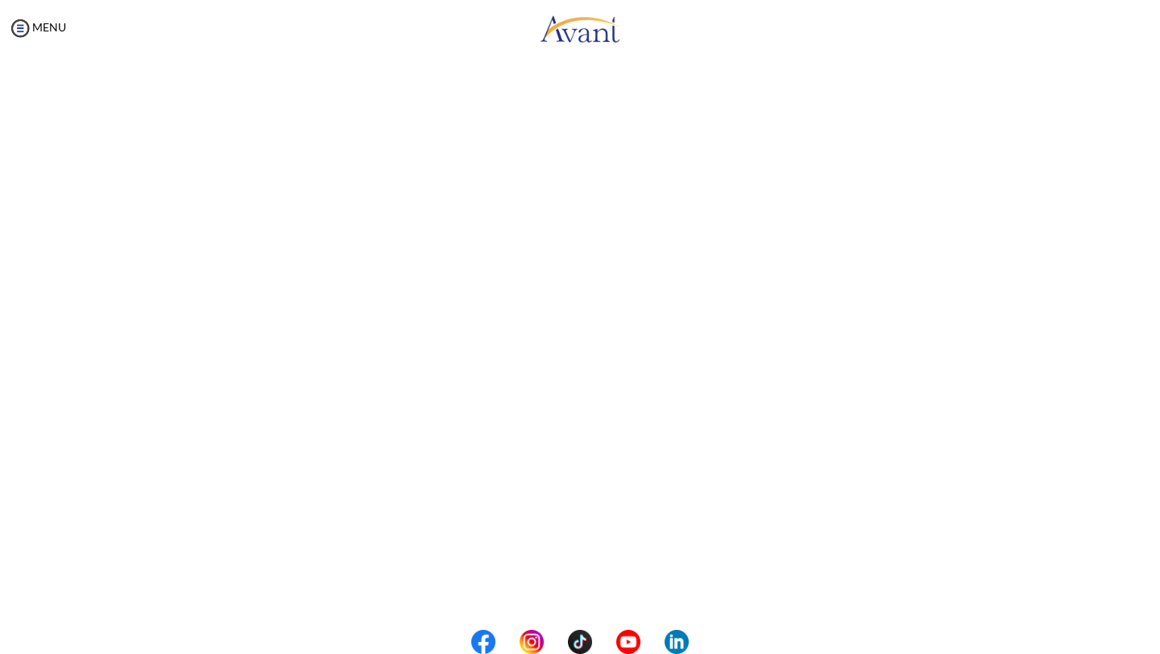
scroll to position [310, 0]
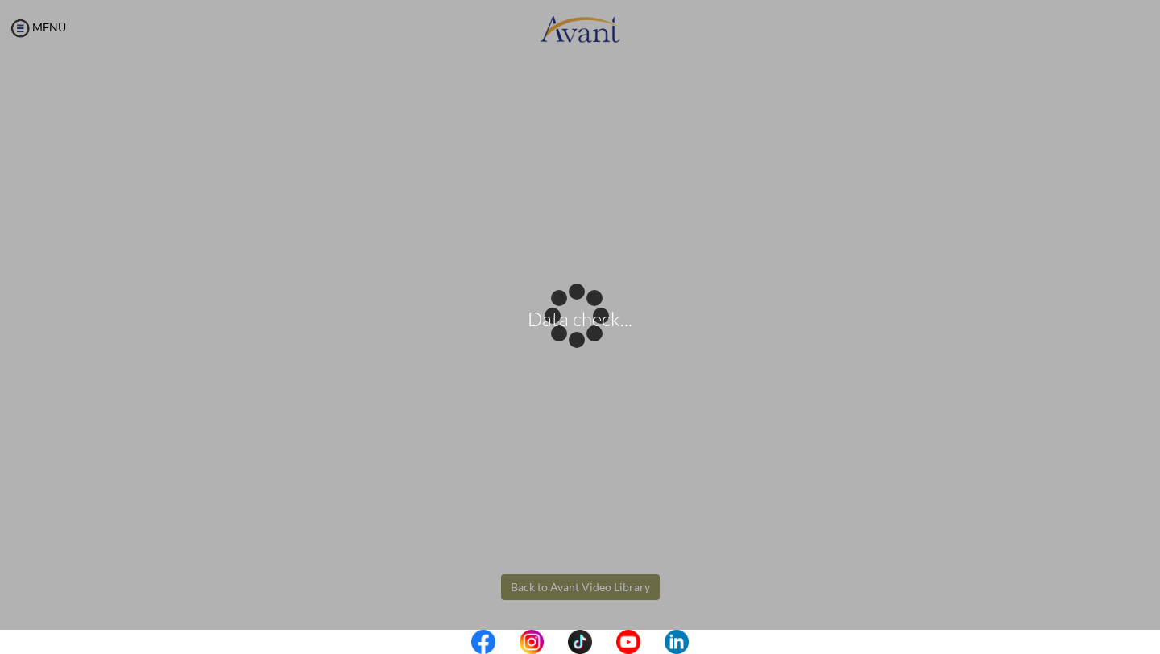
click at [578, 586] on body "Data check... Maintenance break. Please come back in 2 hours. MENU My Status Wh…" at bounding box center [580, 327] width 1160 height 654
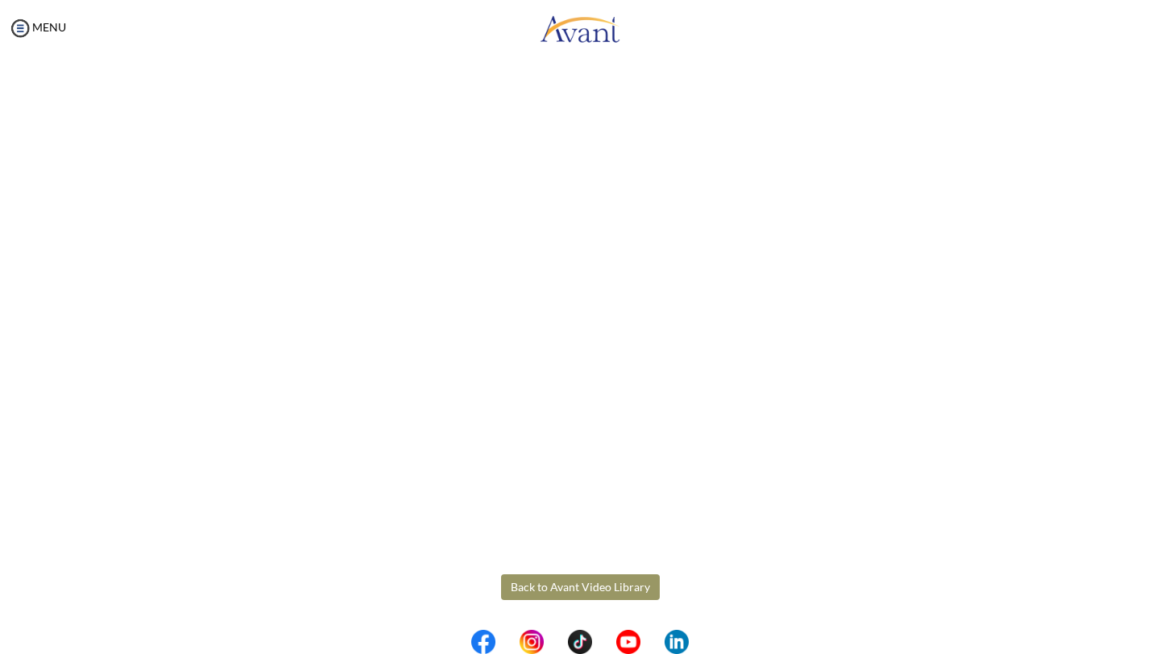
click at [586, 583] on button "Back to Avant Video Library" at bounding box center [580, 587] width 159 height 26
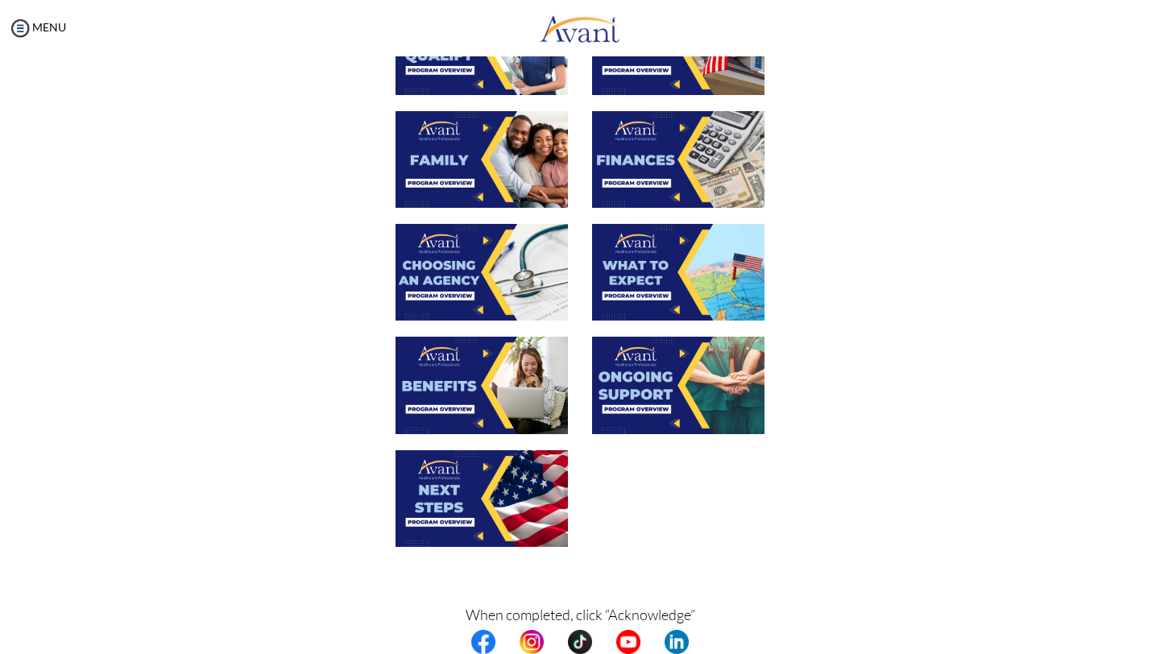
scroll to position [376, 0]
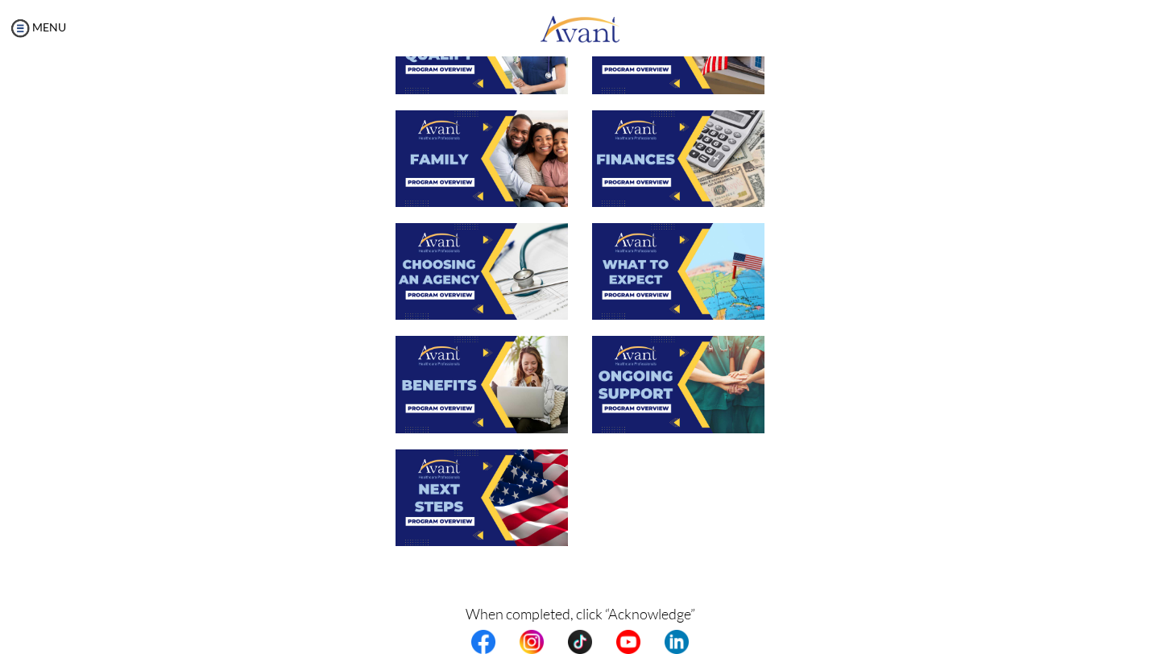
click at [458, 474] on img at bounding box center [482, 497] width 172 height 97
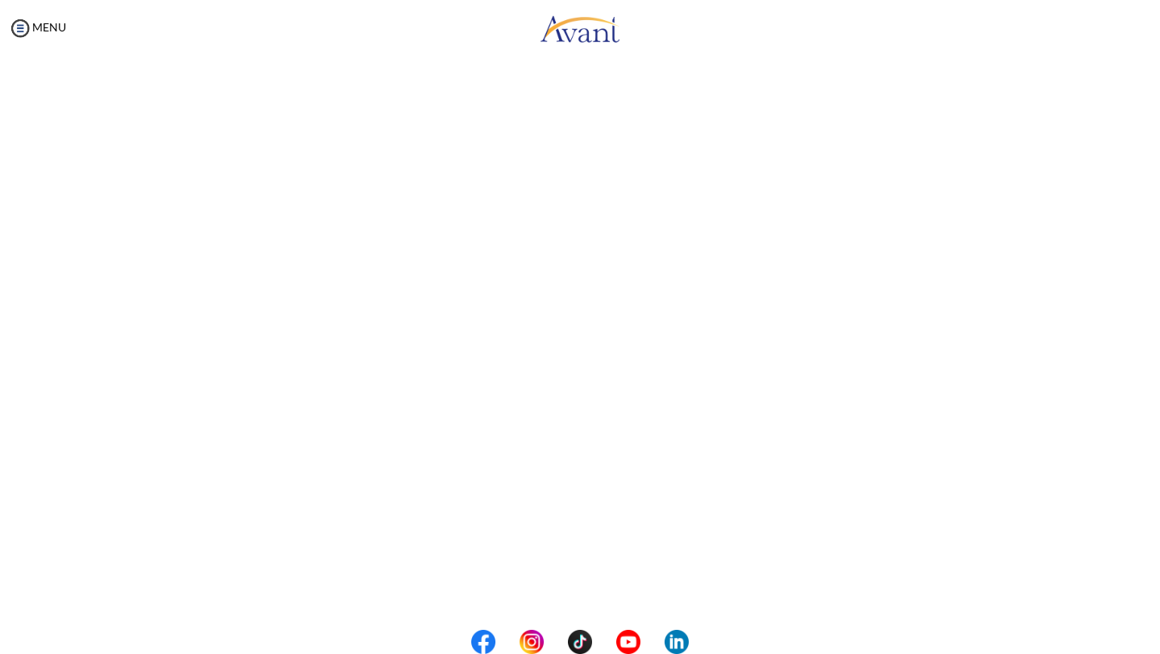
scroll to position [310, 0]
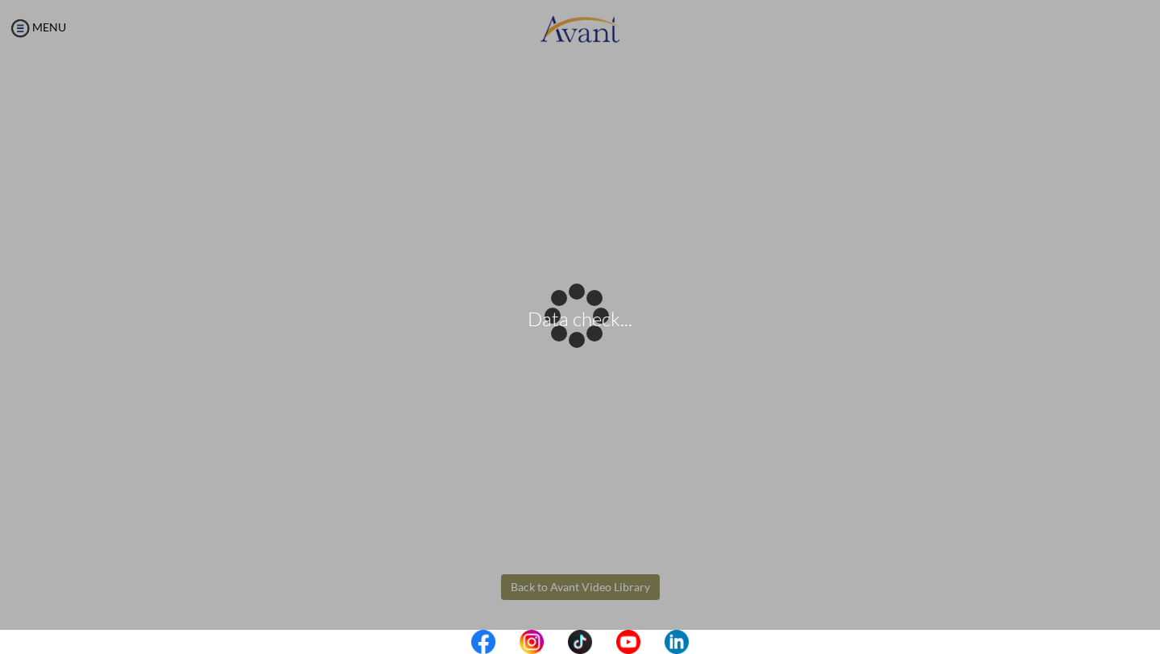
click at [582, 583] on body "Data check... Maintenance break. Please come back in 2 hours. MENU My Status Wh…" at bounding box center [580, 327] width 1160 height 654
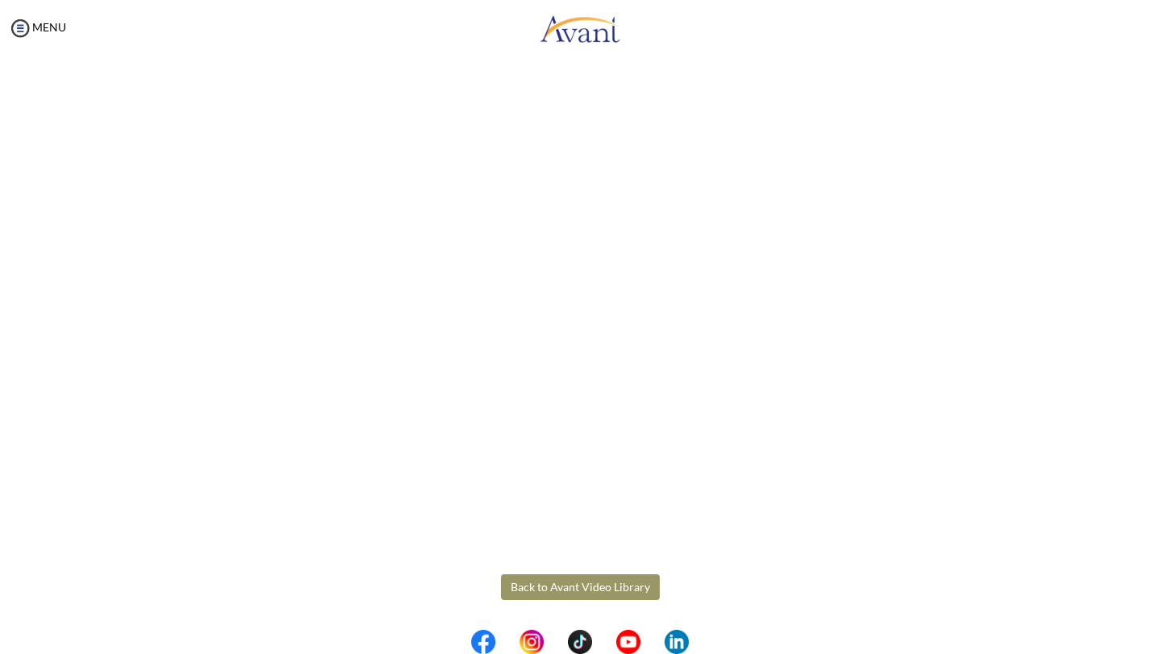
click at [568, 589] on button "Back to Avant Video Library" at bounding box center [580, 587] width 159 height 26
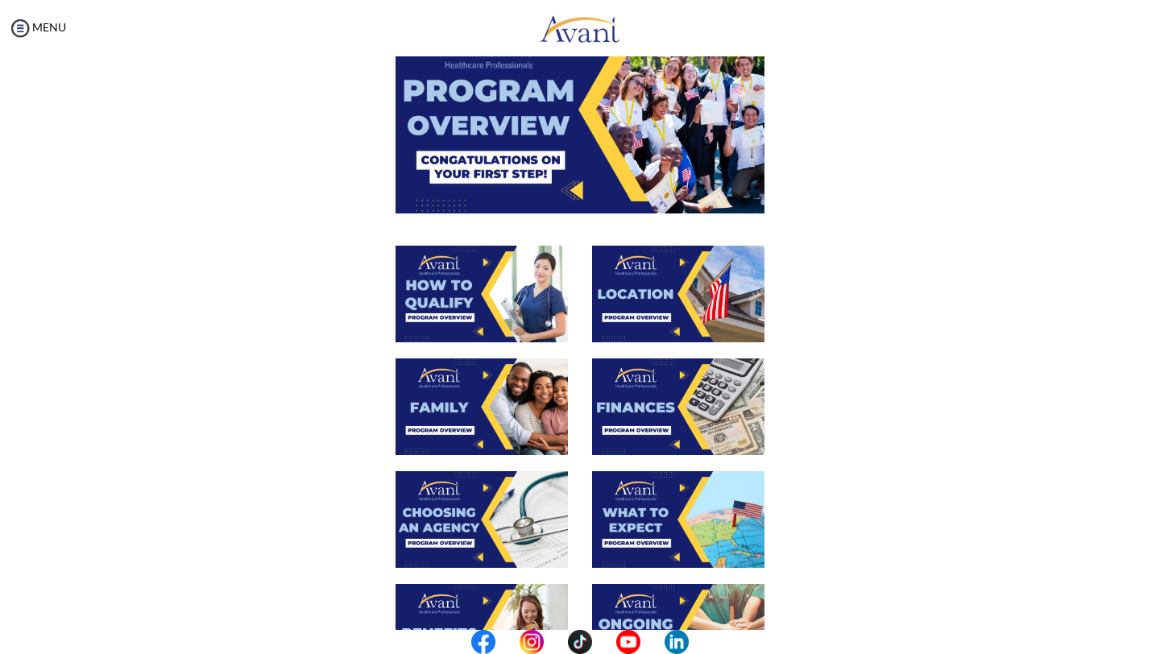
scroll to position [454, 0]
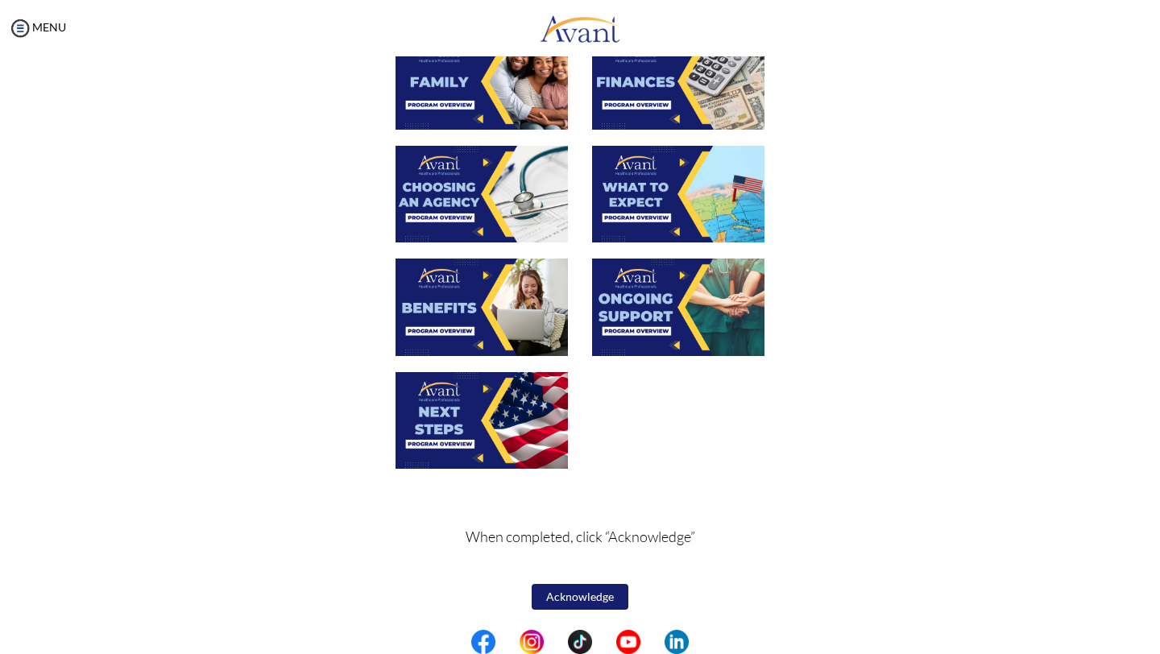
click at [570, 595] on button "Acknowledge" at bounding box center [580, 597] width 97 height 26
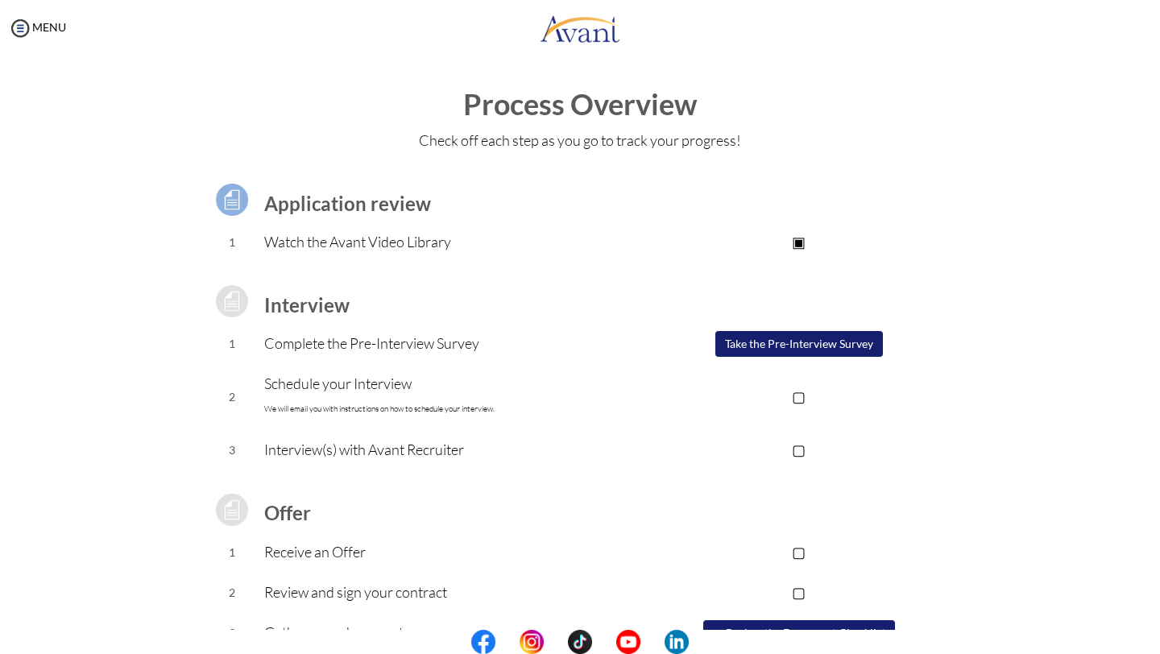
click at [743, 342] on button "Take the Pre-Interview Survey" at bounding box center [799, 344] width 168 height 26
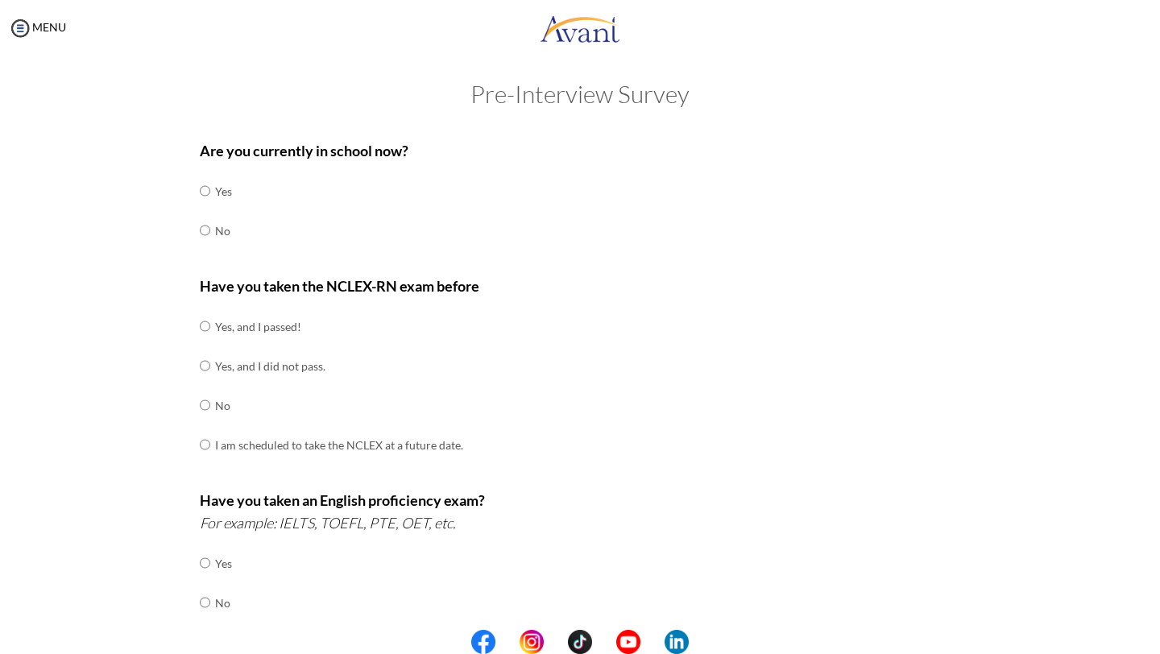
scroll to position [0, 0]
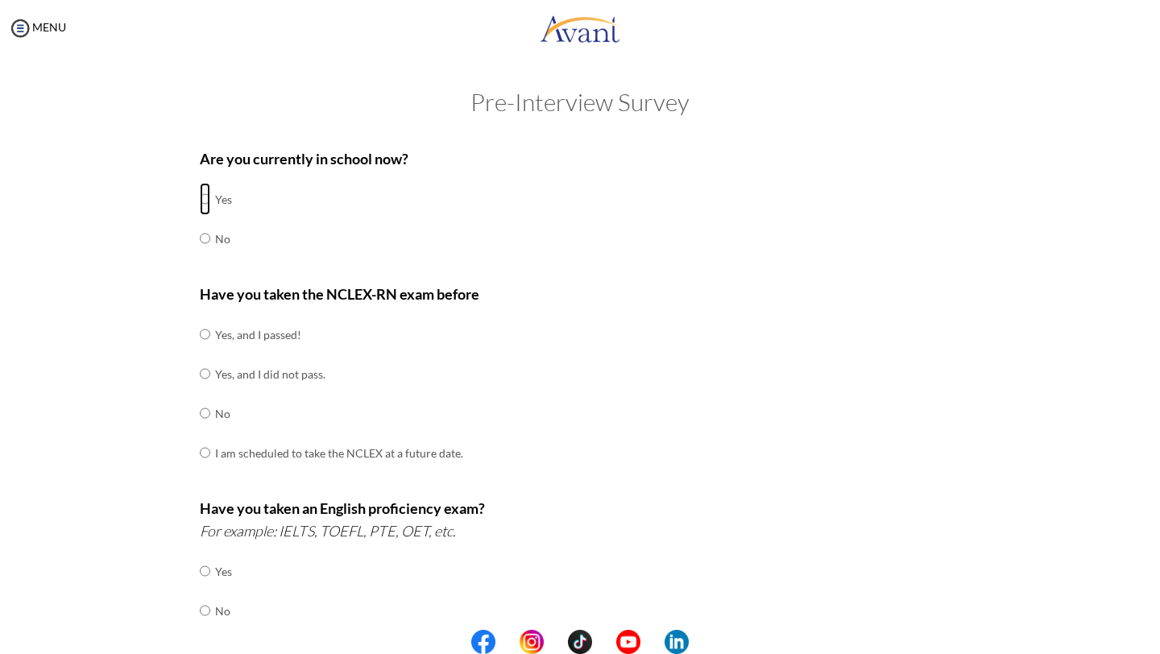
click at [202, 197] on input "radio" at bounding box center [205, 199] width 10 height 32
radio input "true"
click at [203, 215] on input "radio" at bounding box center [205, 199] width 10 height 32
radio input "true"
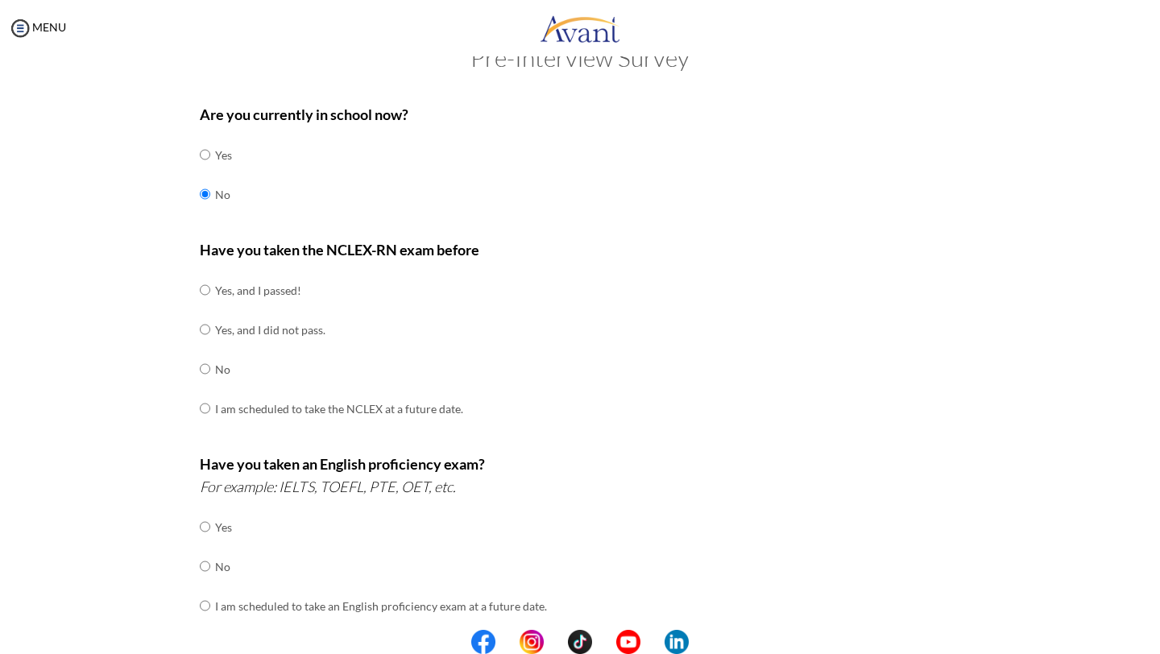
click at [211, 285] on td at bounding box center [212, 290] width 5 height 39
click at [211, 294] on td at bounding box center [212, 290] width 5 height 39
click at [209, 293] on input "radio" at bounding box center [205, 290] width 10 height 32
radio input "true"
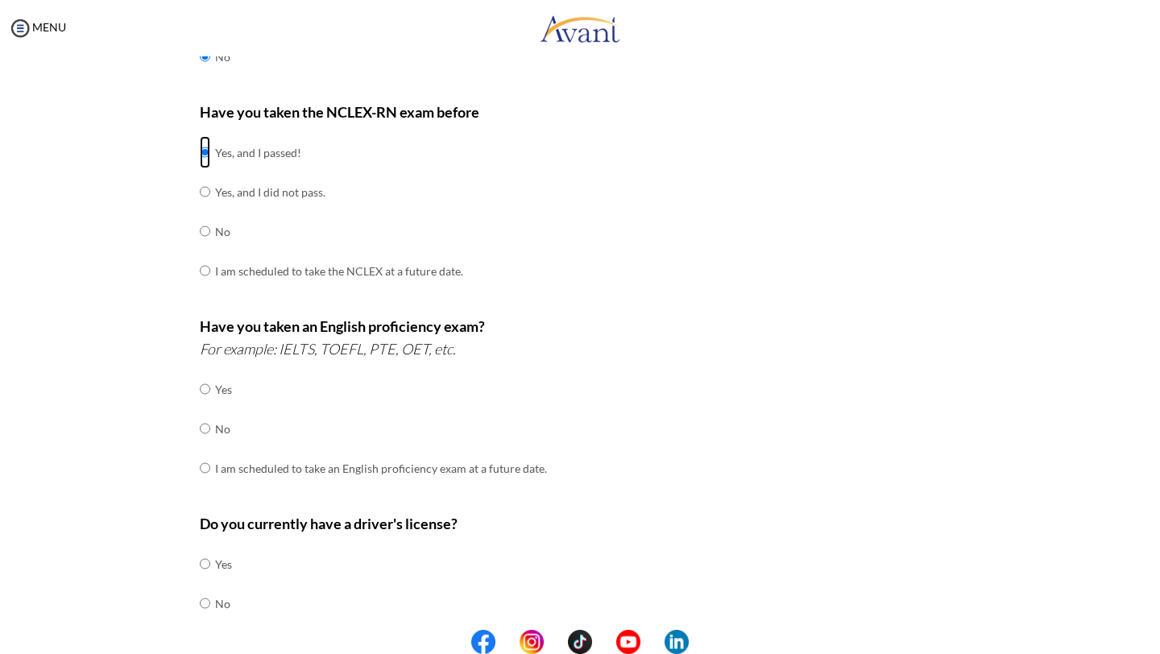
scroll to position [191, 0]
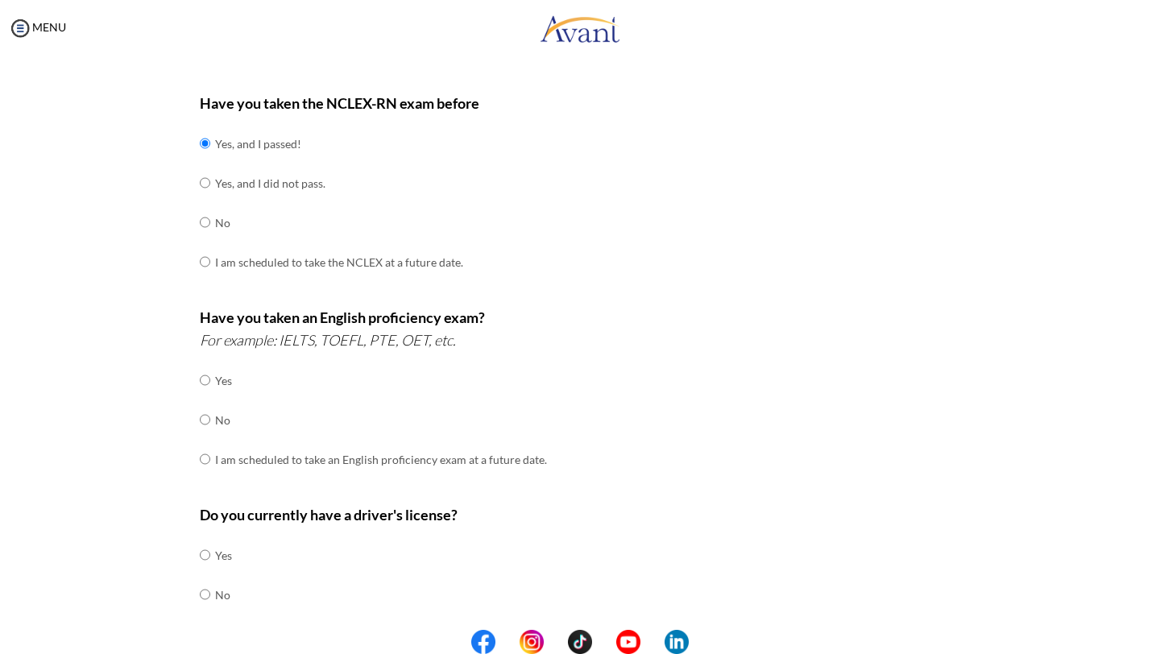
click at [198, 420] on div "Are you currently in school now? Yes No Have you taken the NCLEX-RN exam before…" at bounding box center [580, 373] width 785 height 851
click at [205, 396] on input "radio" at bounding box center [205, 380] width 10 height 32
radio input "true"
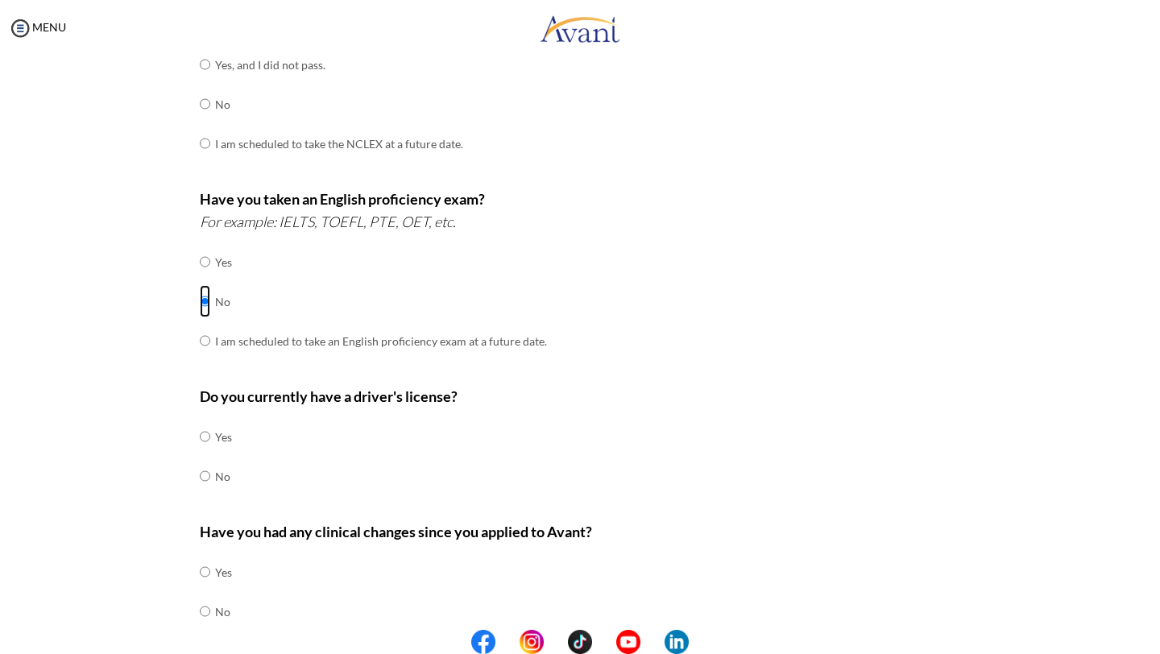
scroll to position [316, 0]
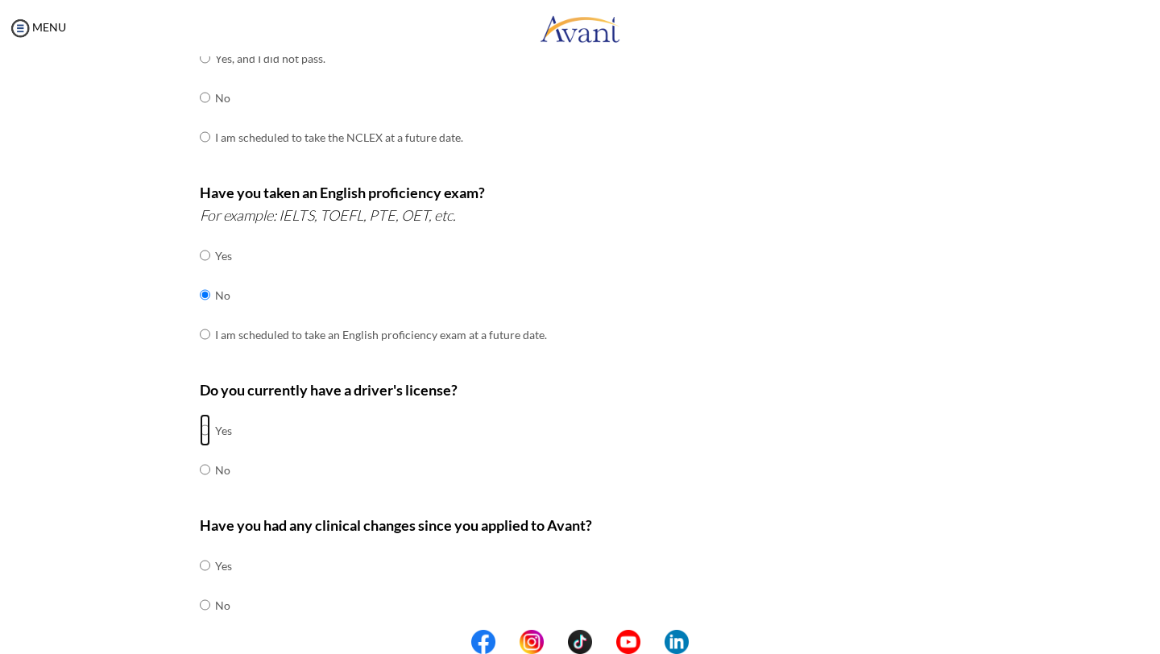
click at [206, 430] on input "radio" at bounding box center [205, 430] width 10 height 32
radio input "true"
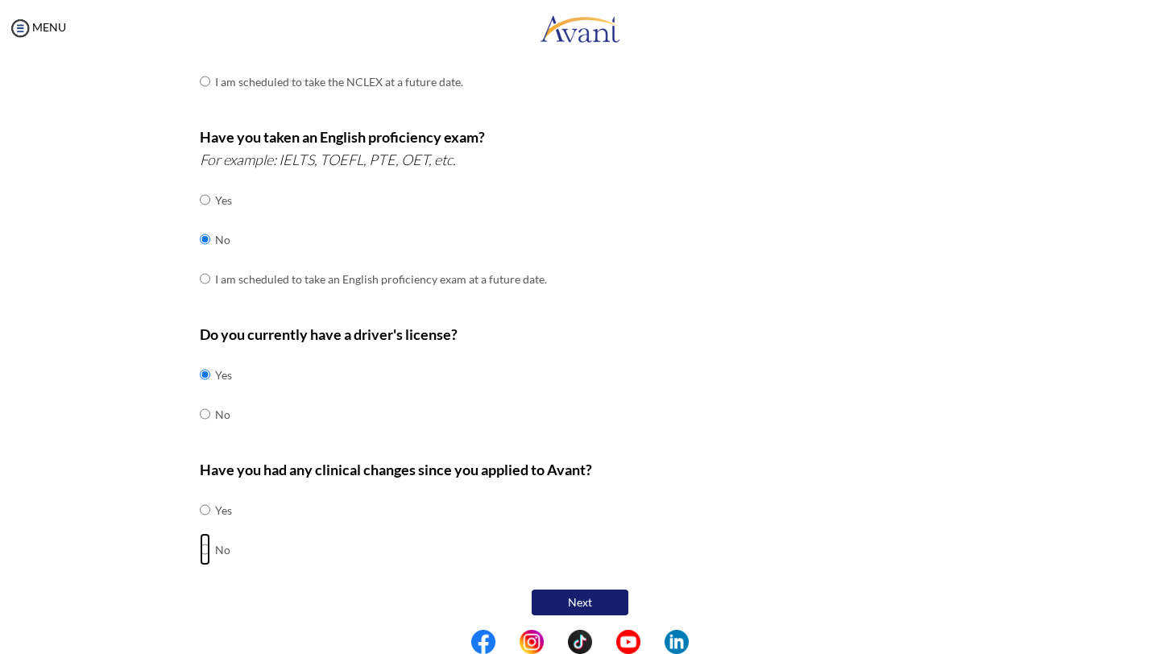
click at [205, 526] on input "radio" at bounding box center [205, 510] width 10 height 32
radio input "true"
click at [205, 391] on input "radio" at bounding box center [205, 374] width 10 height 32
radio input "true"
click at [558, 595] on button "Next" at bounding box center [580, 603] width 97 height 26
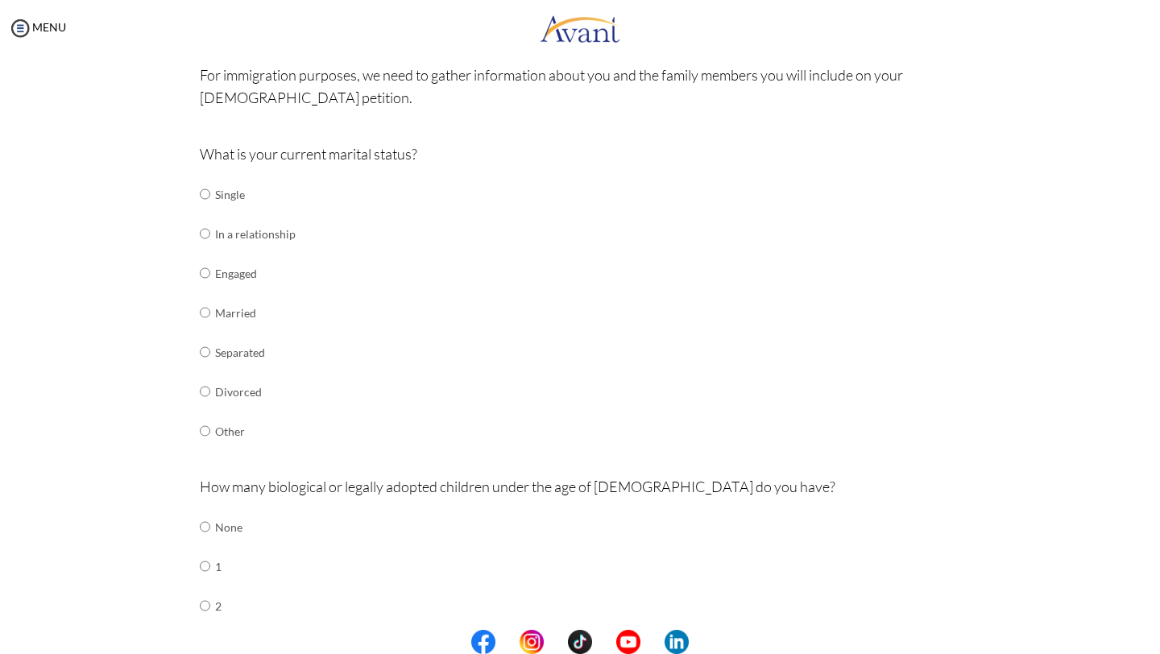
scroll to position [127, 0]
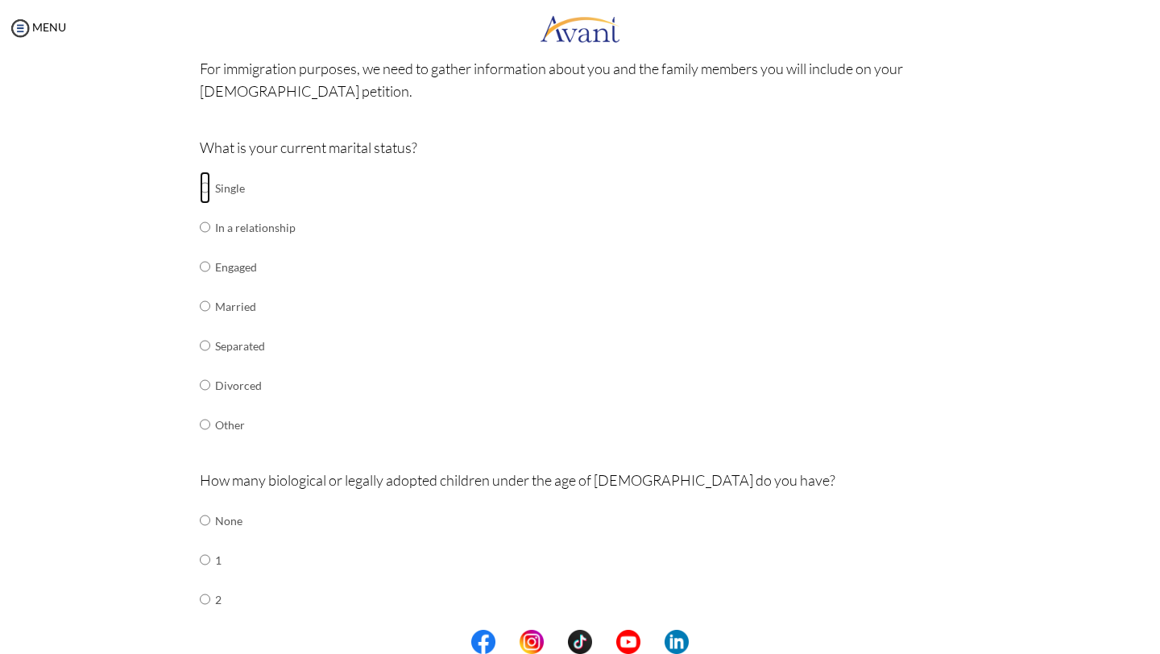
click at [205, 197] on input "radio" at bounding box center [205, 188] width 10 height 32
radio input "true"
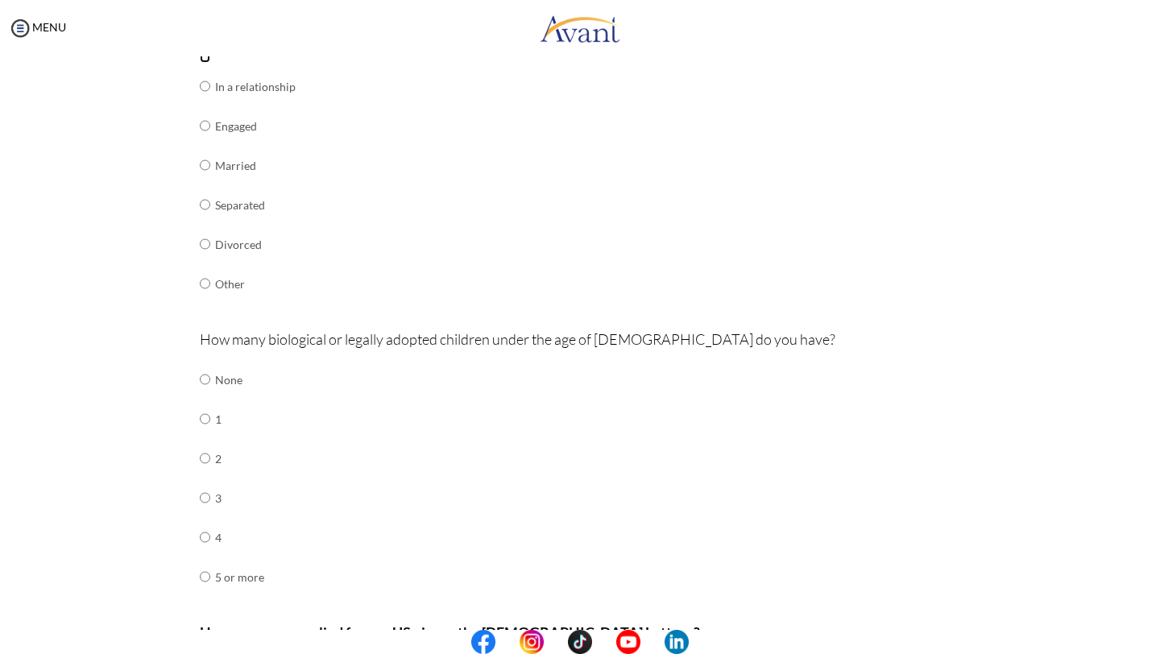
scroll to position [280, 0]
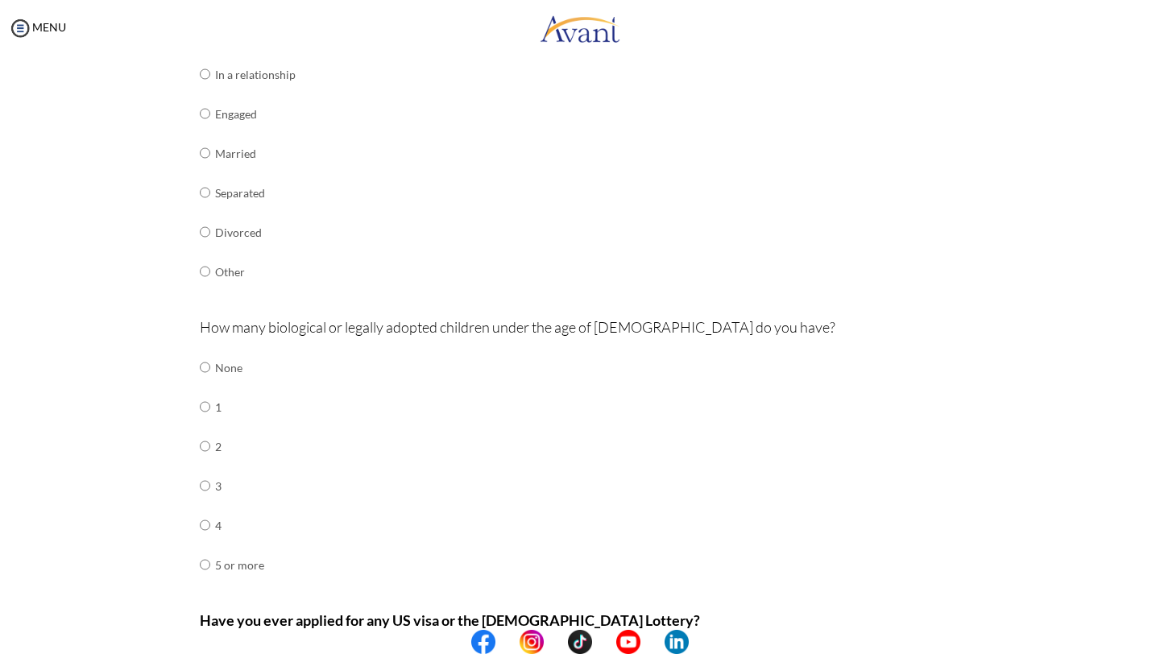
click at [197, 368] on div "Are you currently in school now? Yes No Have you taken the NCLEX-RN exam before…" at bounding box center [580, 314] width 785 height 911
click at [200, 367] on input "radio" at bounding box center [205, 367] width 10 height 32
radio input "true"
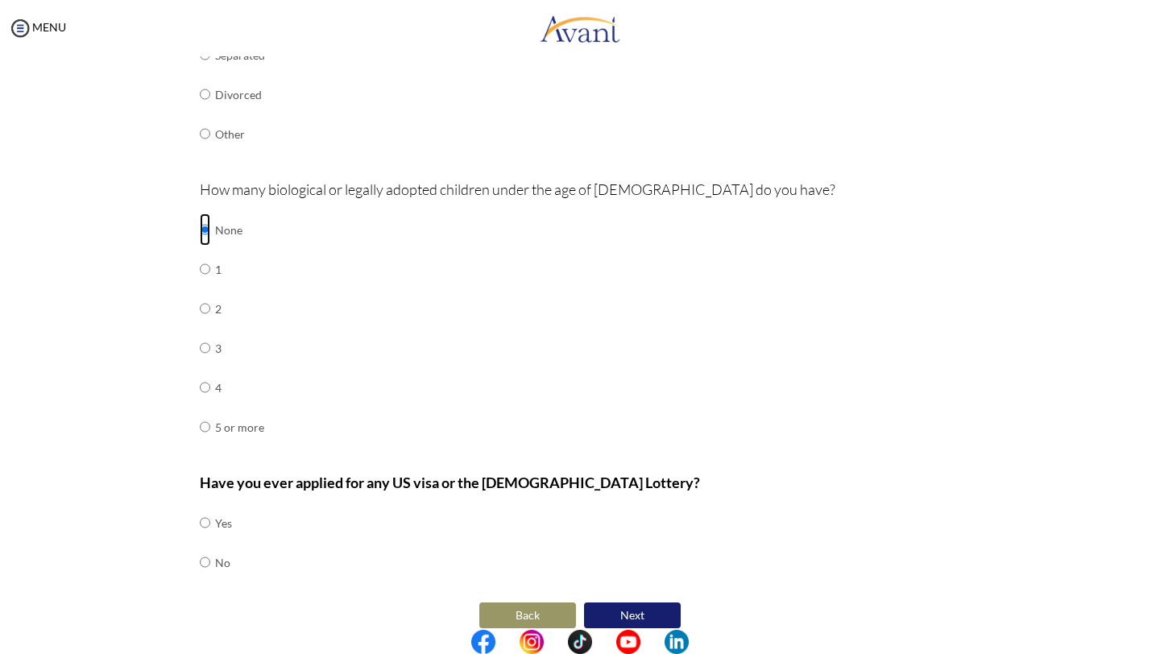
scroll to position [431, 0]
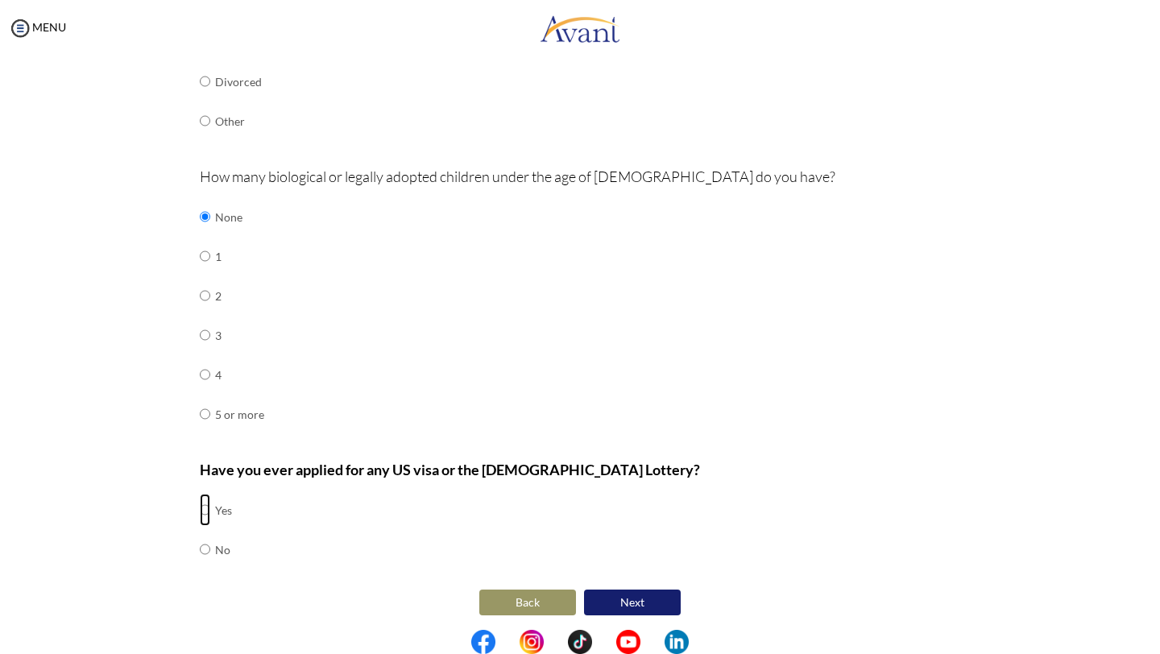
click at [201, 506] on input "radio" at bounding box center [205, 510] width 10 height 32
radio input "true"
click at [309, 461] on b "Have you ever applied for any US visa or the [DEMOGRAPHIC_DATA] Lottery?" at bounding box center [450, 470] width 500 height 18
click at [652, 601] on button "Next" at bounding box center [632, 603] width 97 height 26
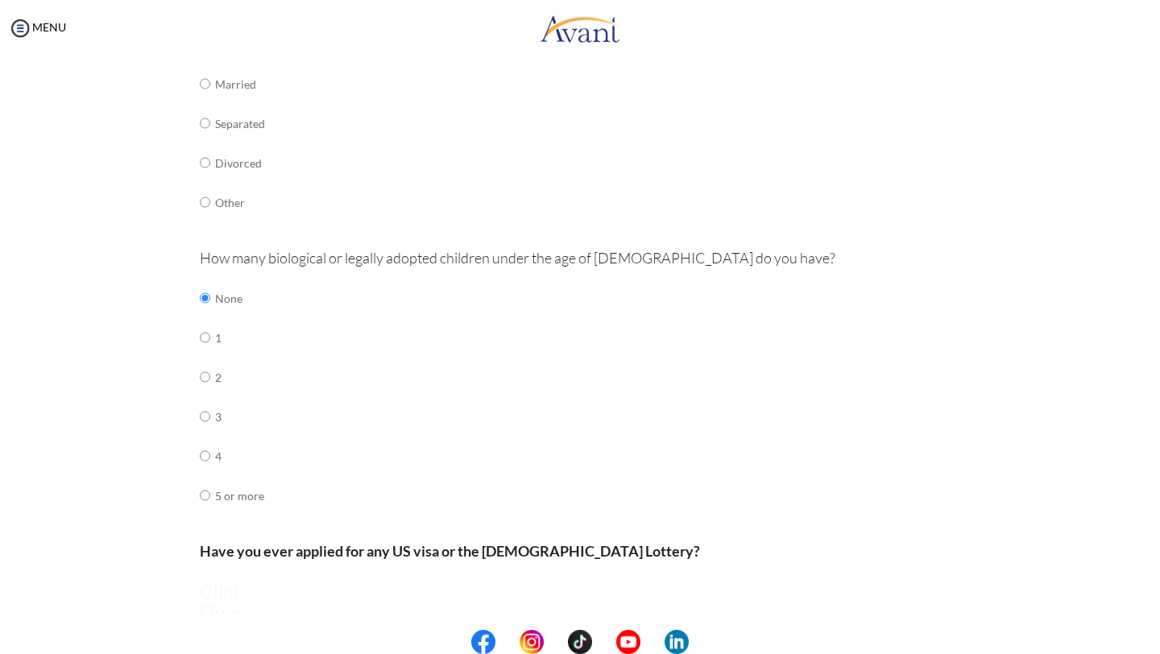
scroll to position [32, 0]
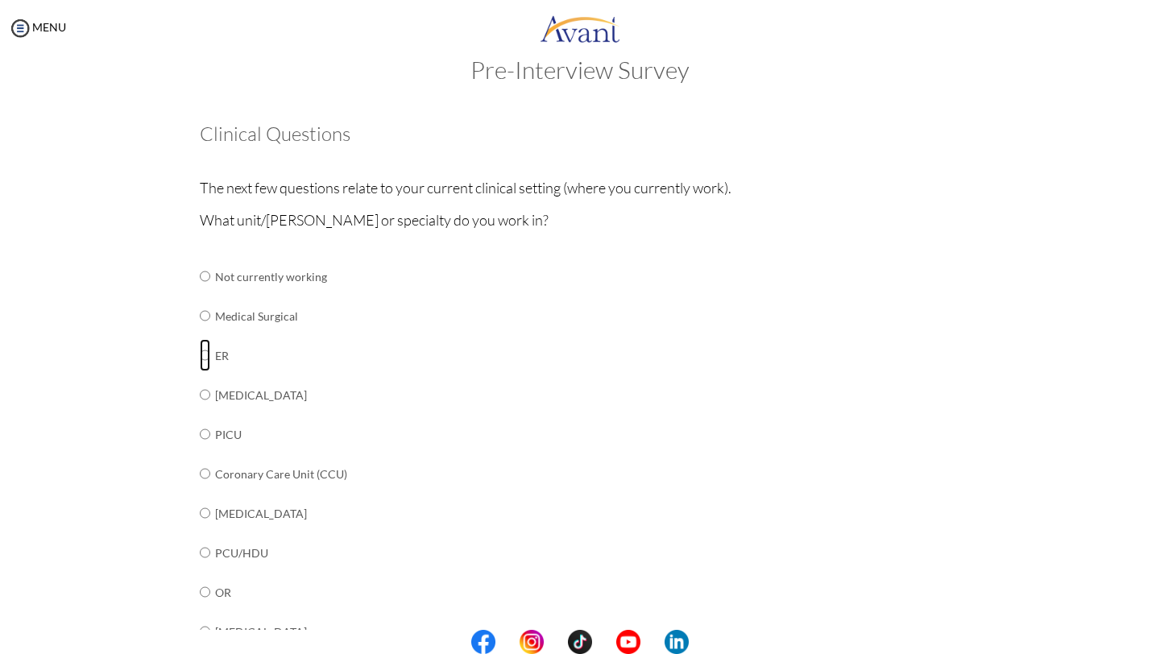
click at [205, 292] on input "radio" at bounding box center [205, 276] width 10 height 32
radio input "true"
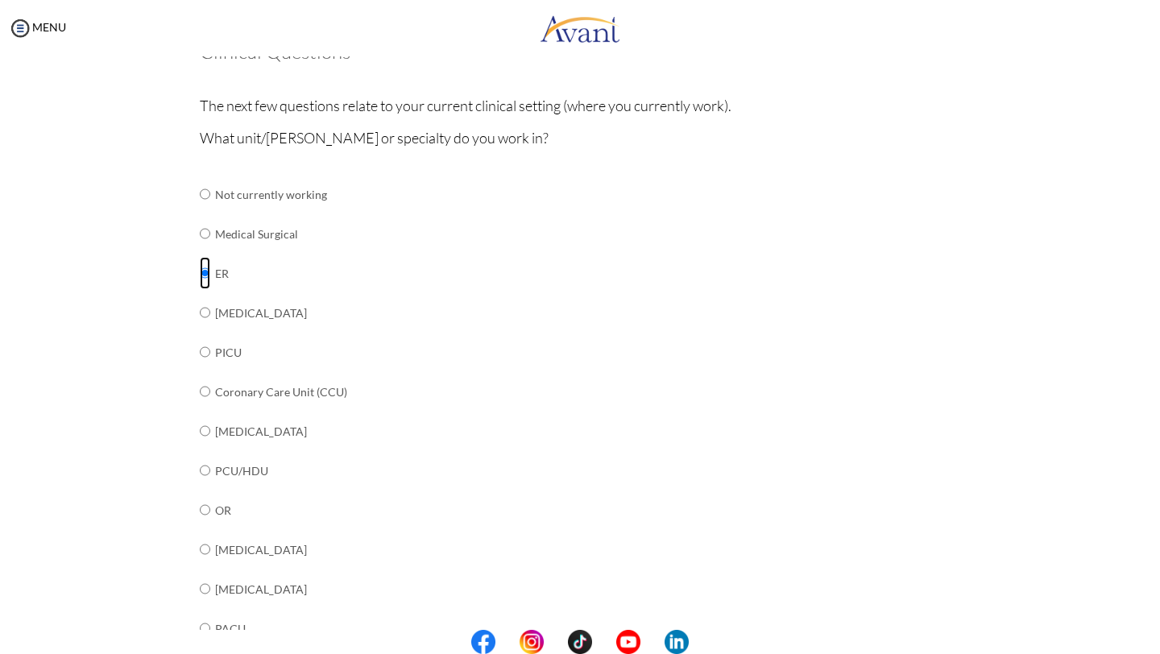
scroll to position [90, 0]
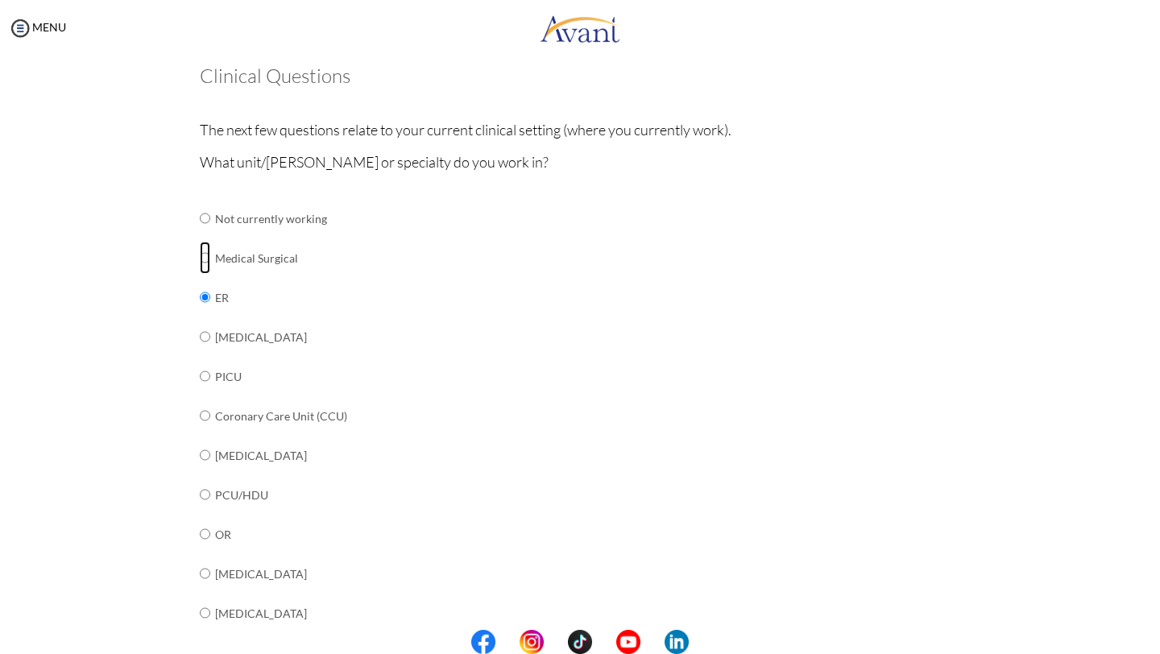
click at [209, 234] on input "radio" at bounding box center [205, 218] width 10 height 32
radio input "true"
click at [205, 234] on input "radio" at bounding box center [205, 218] width 10 height 32
radio input "true"
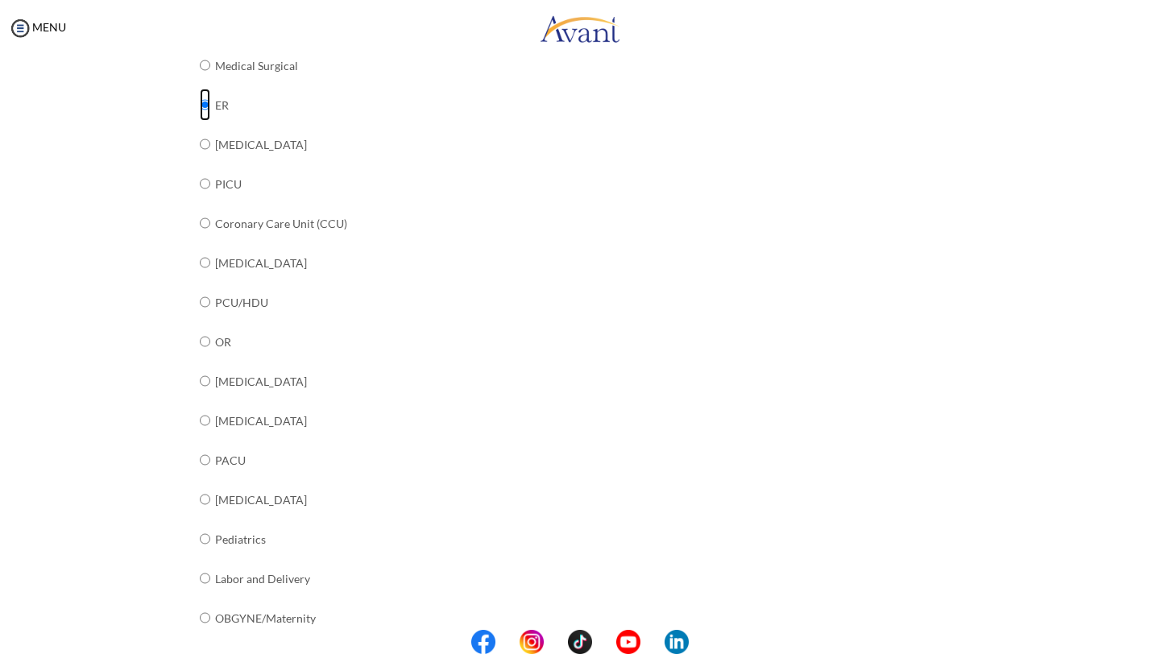
scroll to position [507, 0]
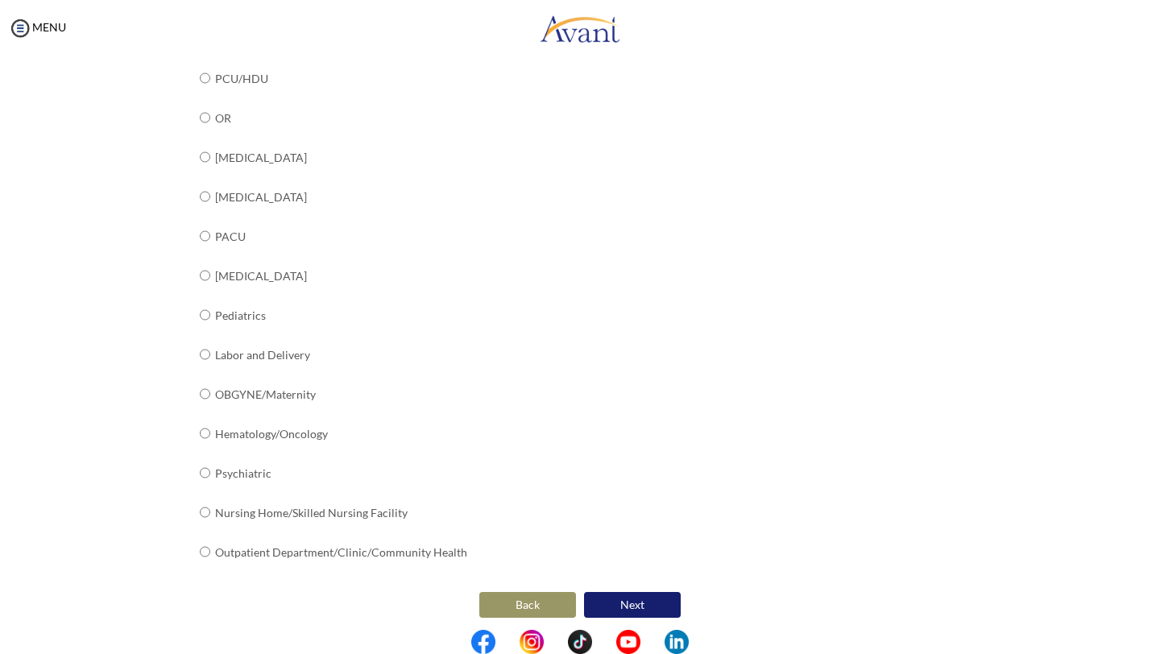
click at [640, 596] on button "Next" at bounding box center [632, 605] width 97 height 26
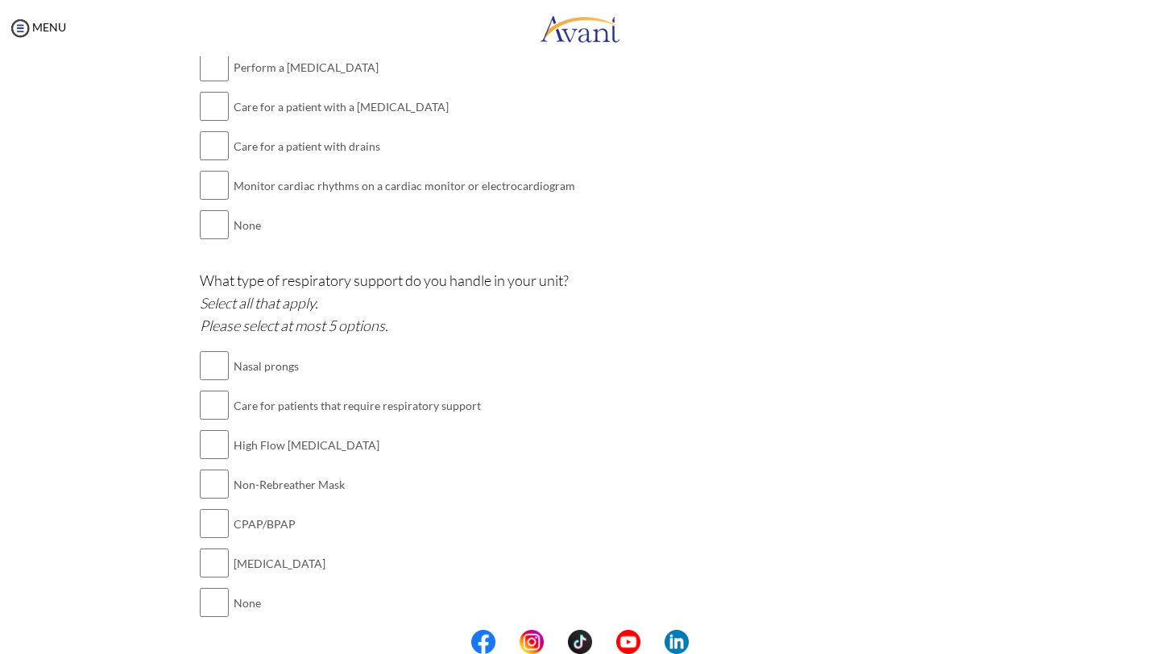
scroll to position [1291, 0]
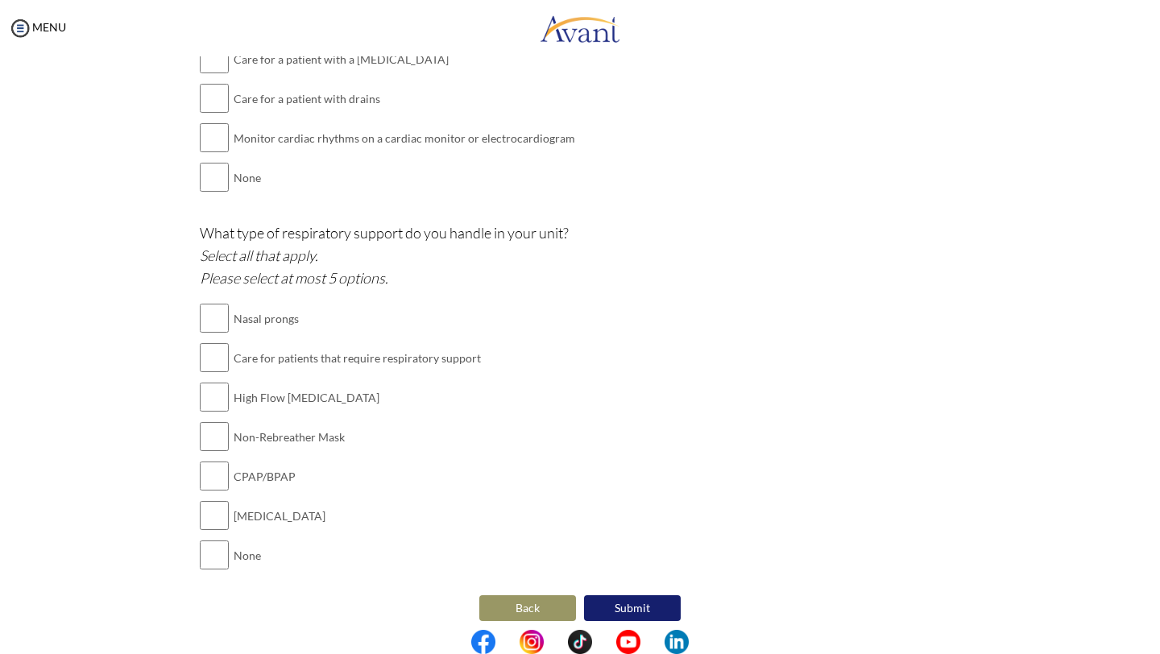
click at [525, 598] on button "Back" at bounding box center [527, 608] width 97 height 26
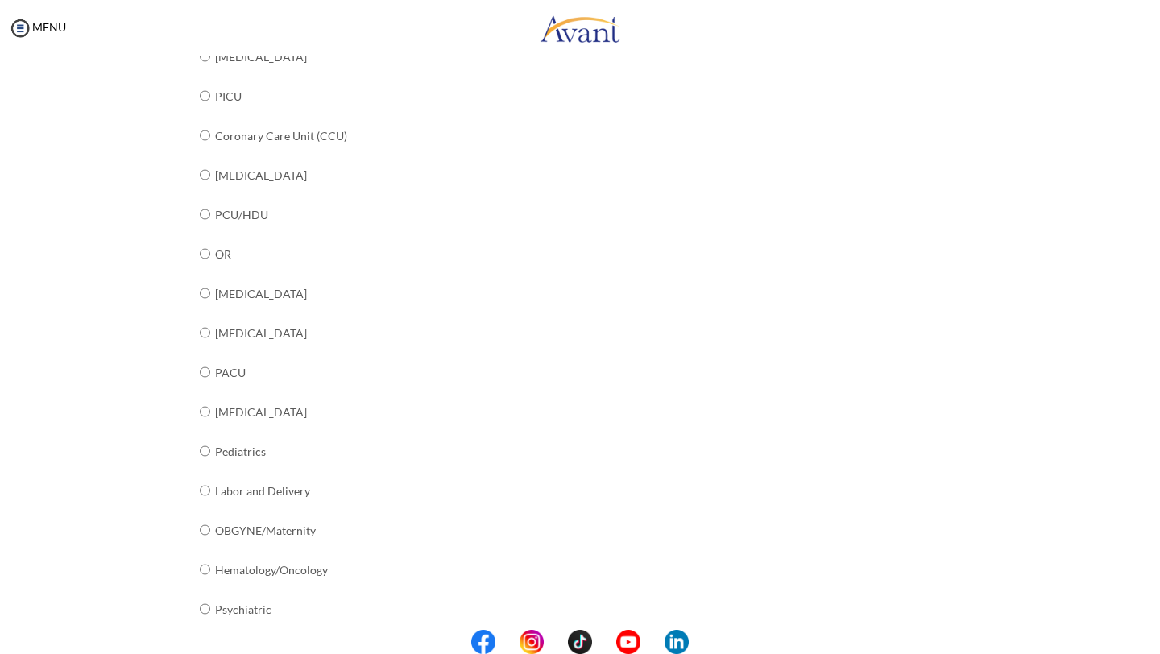
scroll to position [507, 0]
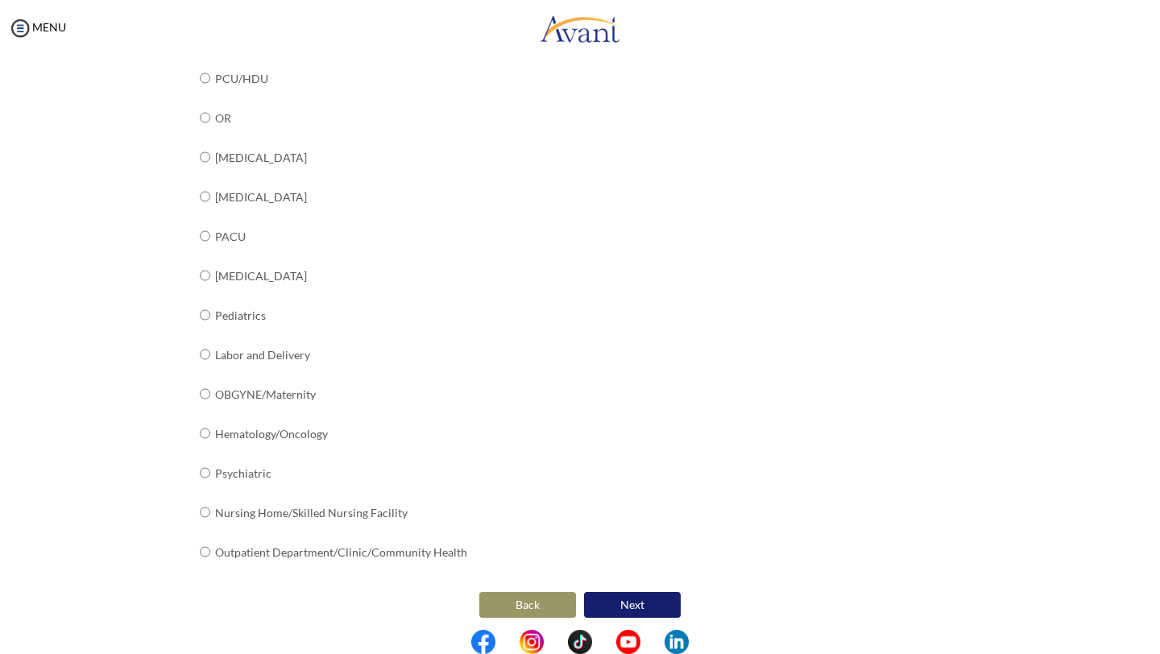
click at [625, 601] on button "Next" at bounding box center [632, 605] width 97 height 26
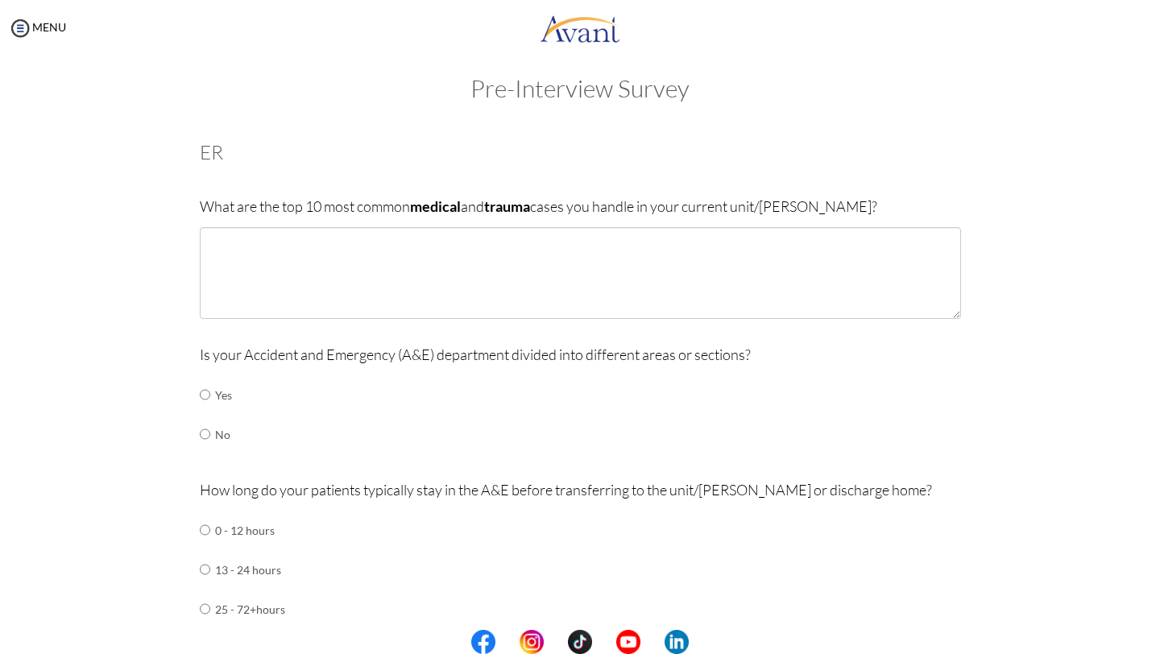
scroll to position [0, 0]
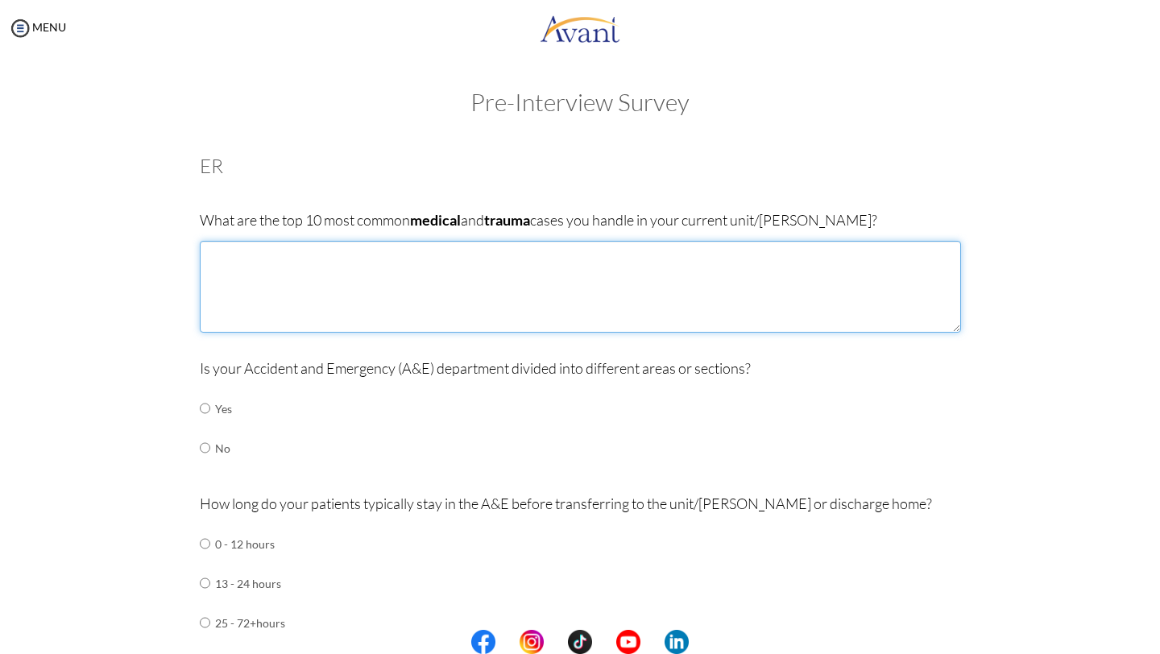
click at [280, 260] on textarea at bounding box center [580, 287] width 761 height 92
click at [280, 260] on textarea "1. Road Traffic Acciden" at bounding box center [580, 287] width 761 height 92
click at [331, 251] on textarea "1. Road Traffic Acciden" at bounding box center [580, 287] width 761 height 92
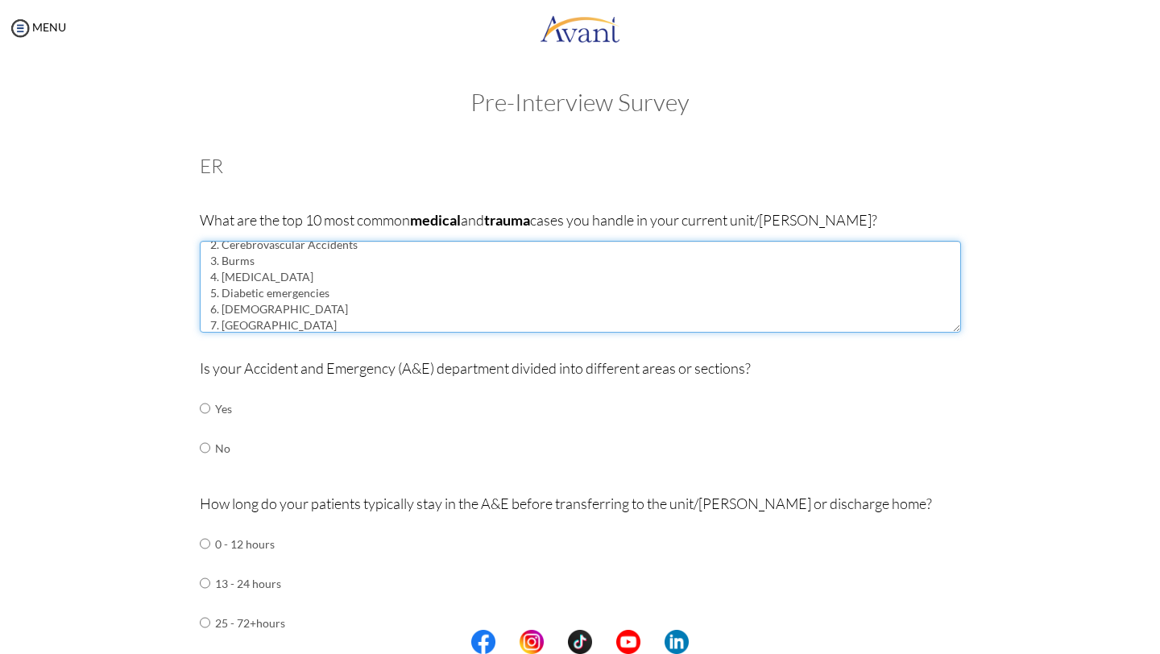
scroll to position [42, 0]
click at [250, 243] on textarea "1. Road Traffic Accident 2. Cerebrovascular Accidents 3. Burms 4. [MEDICAL_DATA…" at bounding box center [580, 287] width 761 height 92
click at [229, 327] on textarea "1. Road Traffic Accident 2. Cerebrovascular Accidents 3. Burns Accidents 4. [ME…" at bounding box center [580, 287] width 761 height 92
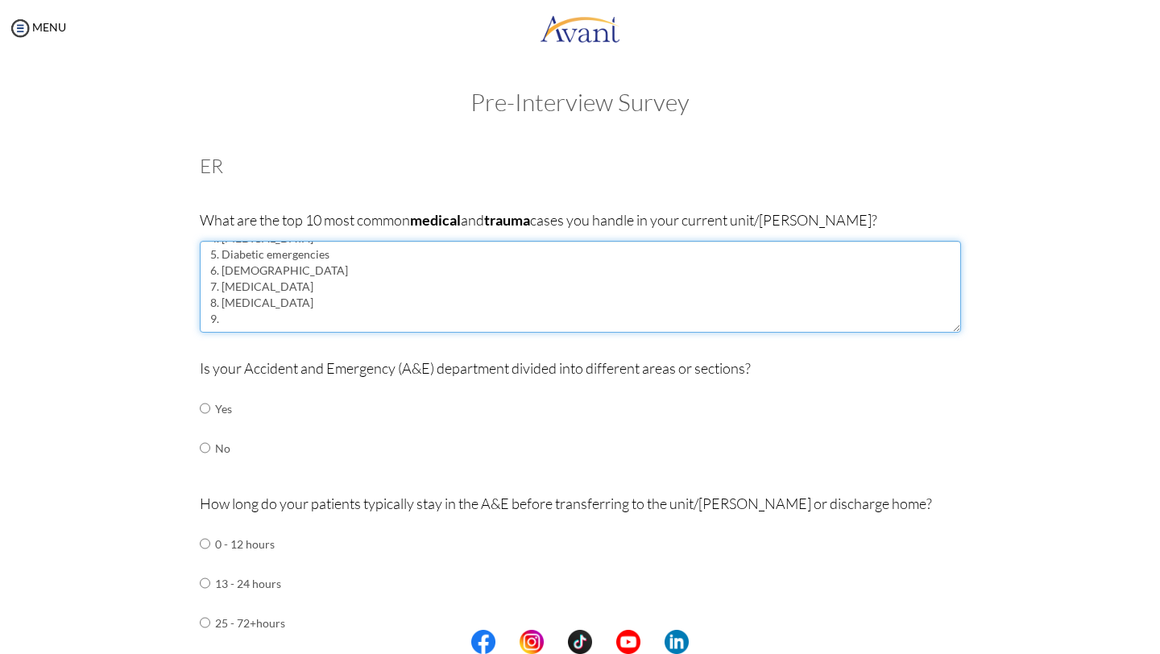
click at [228, 319] on textarea "1. Road Traffic Accident 2. Cerebrovascular Accidents 3. Burns Accidents 4. [ME…" at bounding box center [580, 287] width 761 height 92
click at [296, 255] on textarea "1. Road Traffic Accident 2. Cerebrovascular Accidents 3. Burns Accidents 4. [ME…" at bounding box center [580, 287] width 761 height 92
click at [246, 271] on textarea "1. Road Traffic Accident 2. Cerebrovascular Accidents 3. Burns Accidents 4. [ME…" at bounding box center [580, 287] width 761 height 92
click at [259, 286] on textarea "1. Road Traffic Accident 2. Cerebrovascular Accidents 3. Burns Accidents 4. [ME…" at bounding box center [580, 287] width 761 height 92
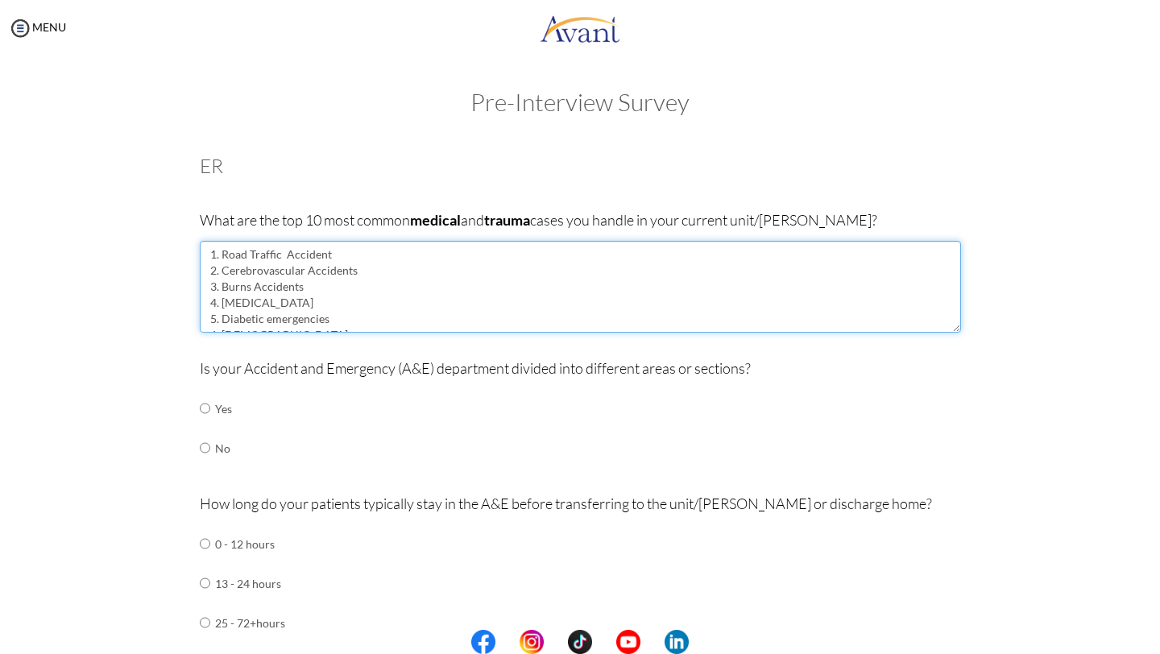
scroll to position [64, 0]
click at [226, 321] on textarea "1. Road Traffic Accident 2. Cerebrovascular Accidents 3. Burns Accidents 4. [ME…" at bounding box center [580, 287] width 761 height 92
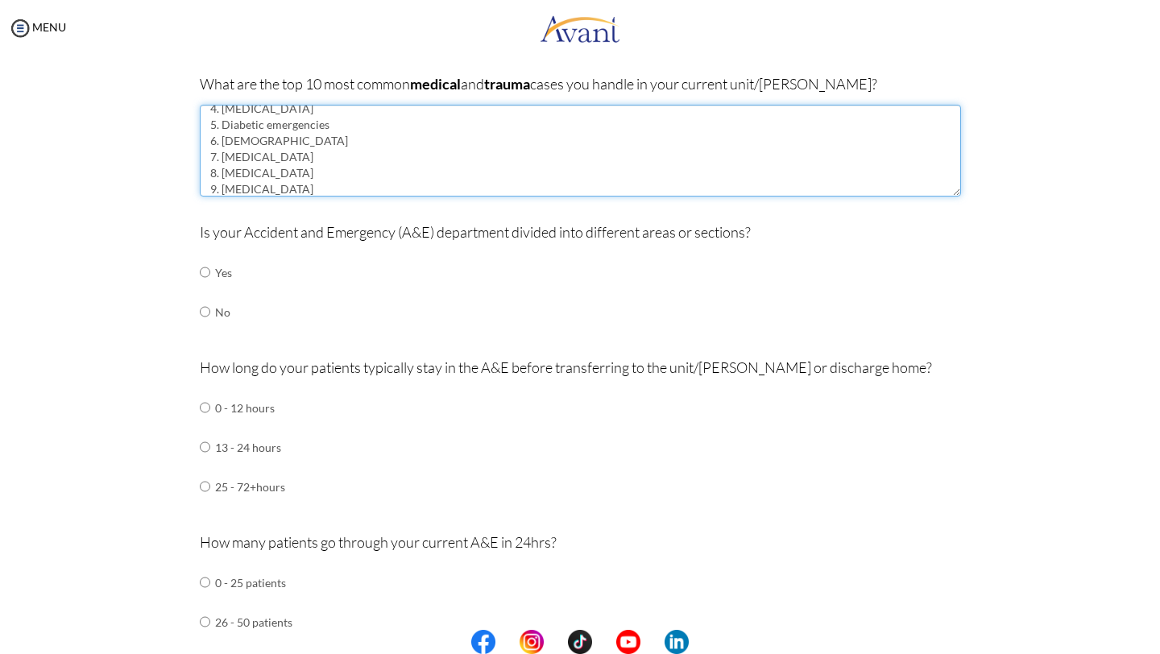
scroll to position [74, 0]
click at [224, 178] on textarea "1. Road Traffic Accident 2. Cerebrovascular Accidents 3. Burns Accidents 4. [ME…" at bounding box center [580, 151] width 761 height 92
click at [212, 189] on textarea "1. Road Traffic Accident 2. Cerebrovascular Accidents 3. Burns Accidents 4. [ME…" at bounding box center [580, 151] width 761 height 92
click at [230, 191] on textarea "1. Road Traffic Accident 2. Cerebrovascular Accidents 3. Burns Accidents 4. [ME…" at bounding box center [580, 151] width 761 height 92
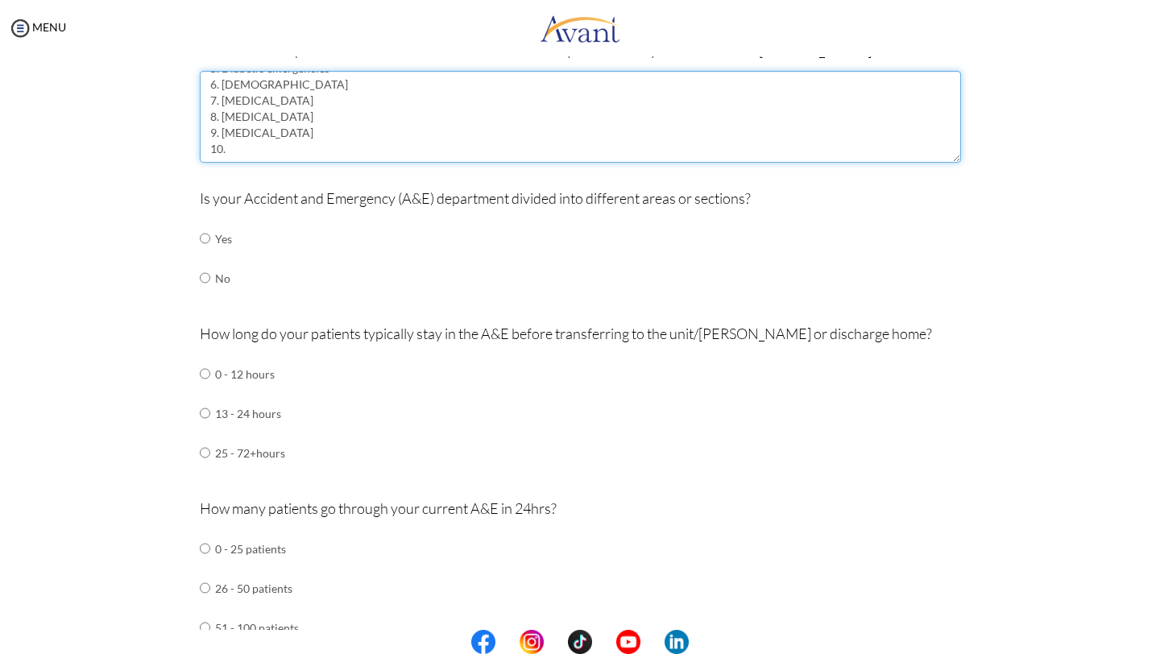
scroll to position [173, 0]
type textarea "1. Road Traffic Accident 2. Cerebrovascular Accidents 3. Burns Accidents 4. [ME…"
